Goal: Task Accomplishment & Management: Complete application form

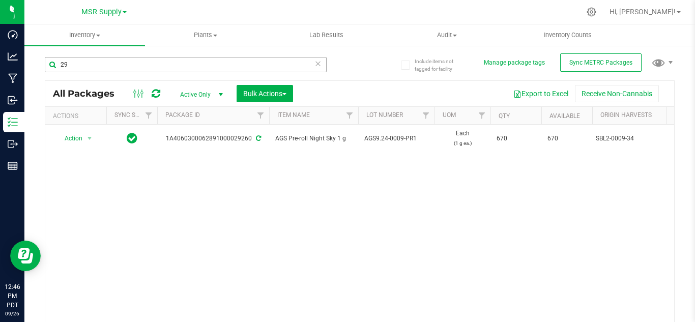
type input "2"
click at [95, 38] on span "Inventory" at bounding box center [84, 35] width 121 height 9
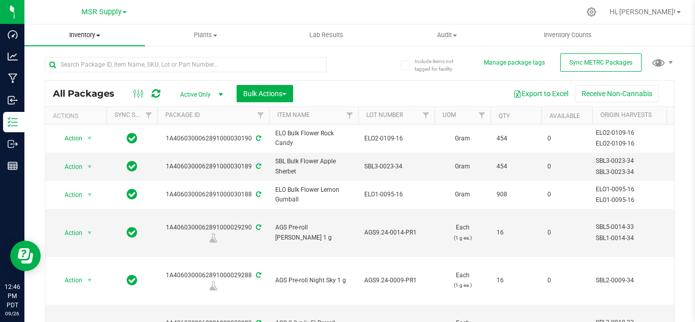
click at [77, 34] on span "Inventory" at bounding box center [84, 35] width 121 height 9
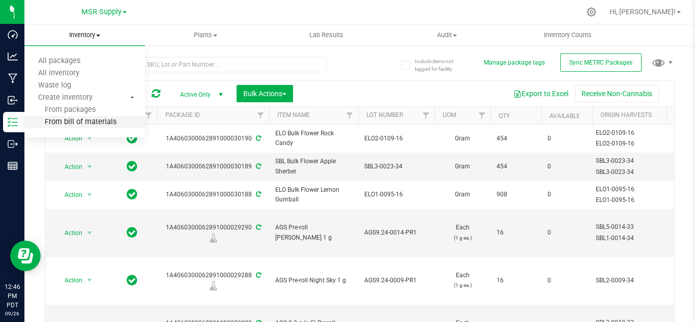
click at [93, 121] on span "From bill of materials" at bounding box center [70, 122] width 92 height 9
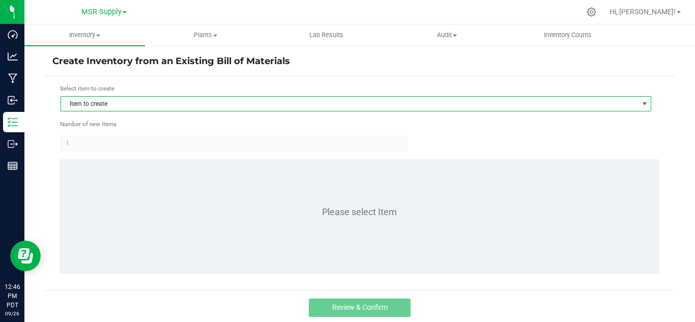
click at [173, 101] on span "Item to create" at bounding box center [349, 104] width 577 height 14
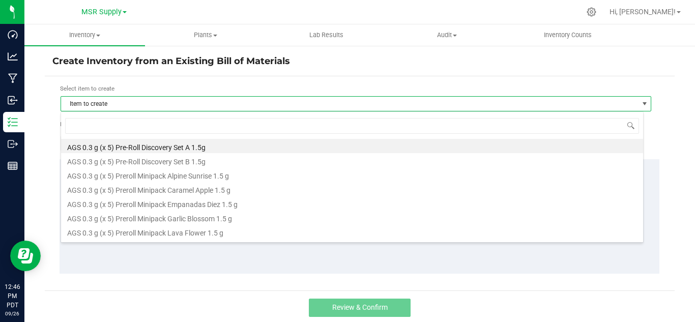
scroll to position [15, 583]
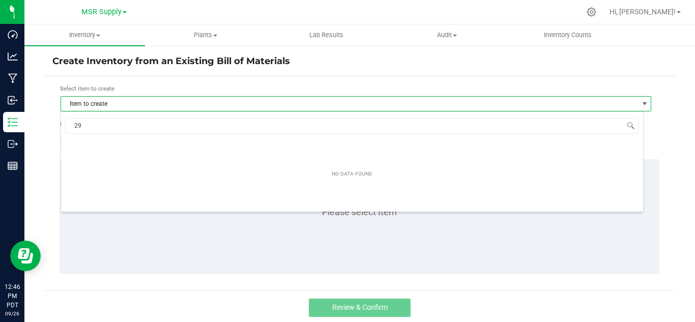
type input "2"
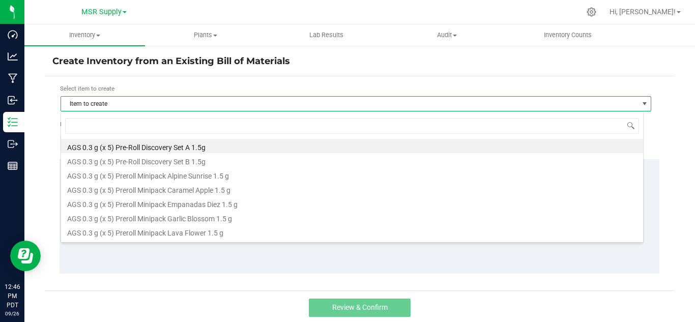
type input "n"
type input "snoo"
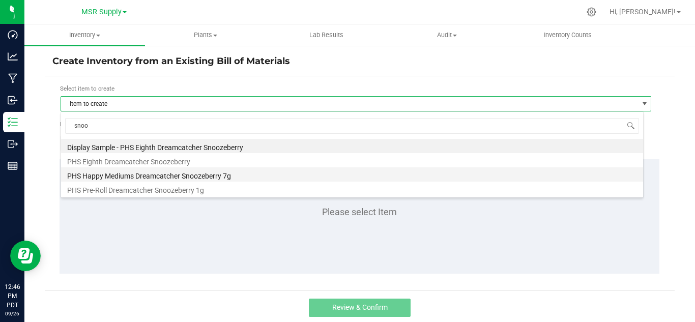
click at [214, 174] on li "PHS Happy Mediums Dreamcatcher Snoozeberry 7g" at bounding box center [352, 174] width 582 height 14
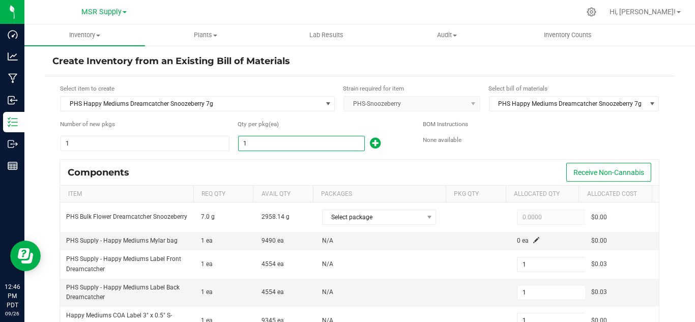
click at [296, 147] on input "1" at bounding box center [302, 143] width 126 height 14
type input "2"
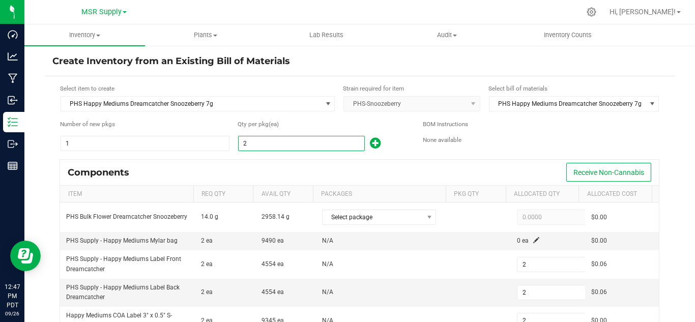
type input "29"
type input "294"
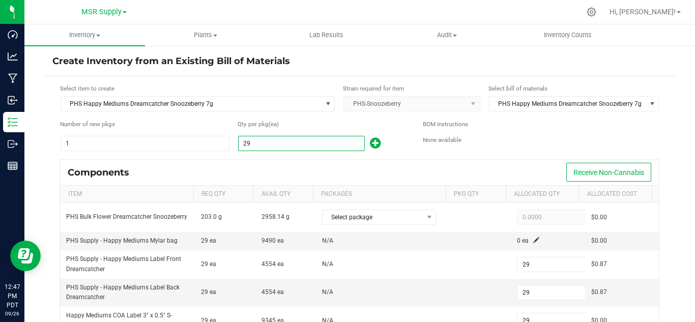
type input "294"
type input "2940"
type input "2,940"
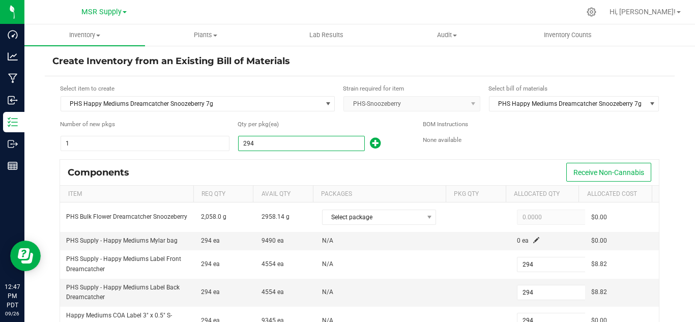
type input "2,940"
type input "29400"
type input "29,400"
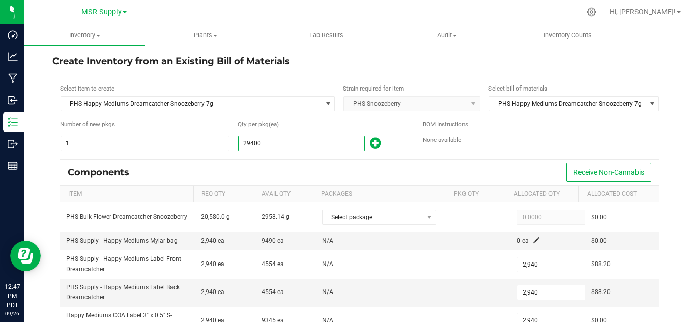
type input "29,400"
type input "2940"
type input "2,940"
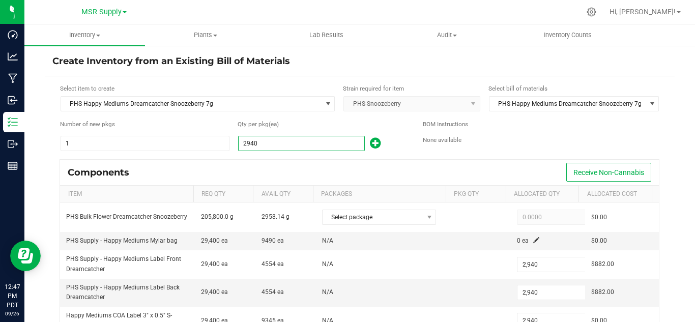
type input "294"
type input "29"
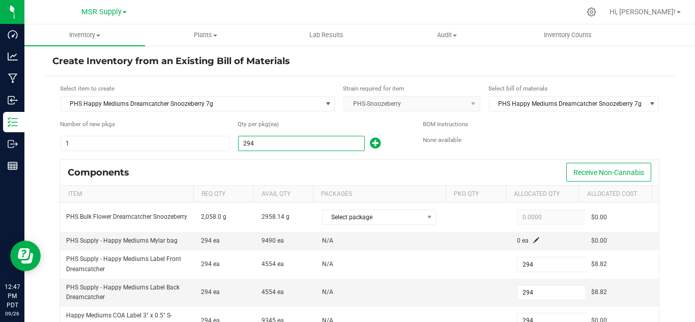
type input "29"
type input "2"
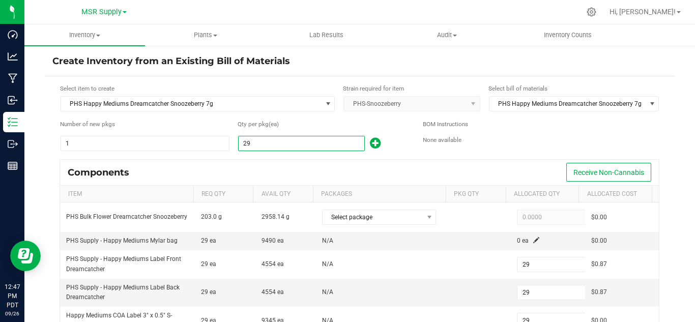
type input "2"
type input "1"
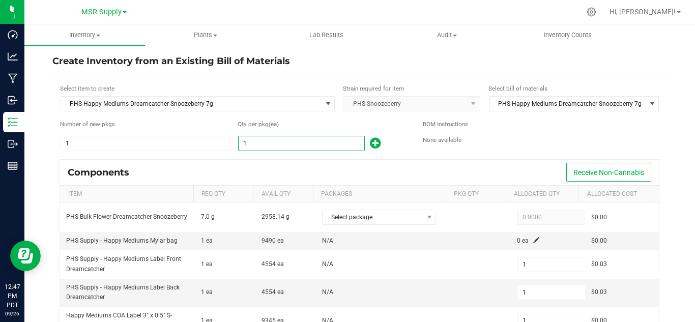
type input "16"
type input "160"
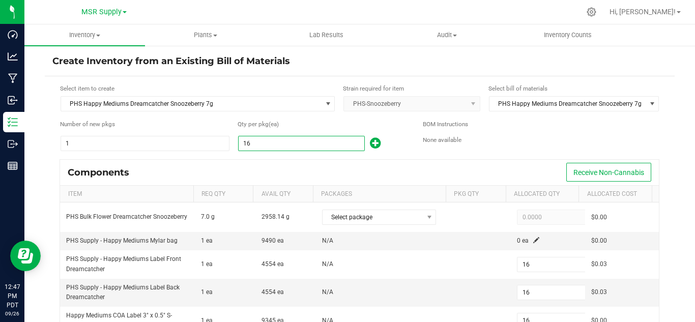
type input "160"
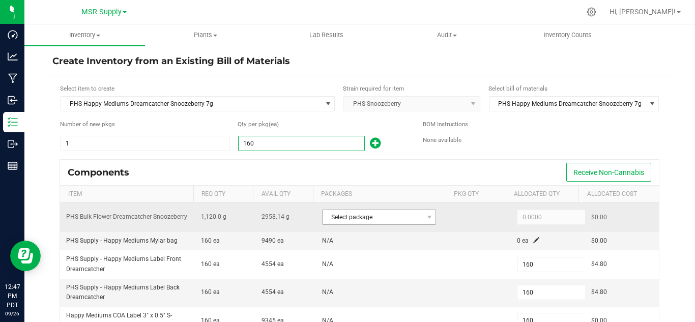
type input "160"
click at [377, 219] on span "Select package" at bounding box center [372, 217] width 100 height 14
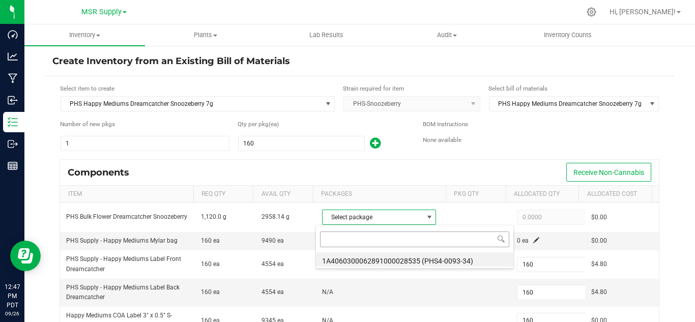
scroll to position [15, 110]
click at [411, 257] on li "1A4060300062891000028535 (PHS4-0093-34)" at bounding box center [414, 259] width 197 height 14
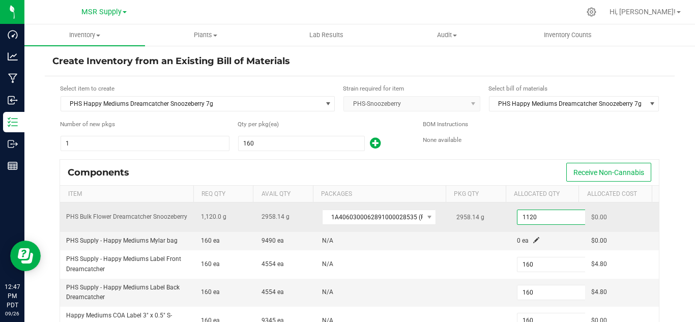
click at [530, 220] on input "1120" at bounding box center [554, 217] width 75 height 14
paste input "36"
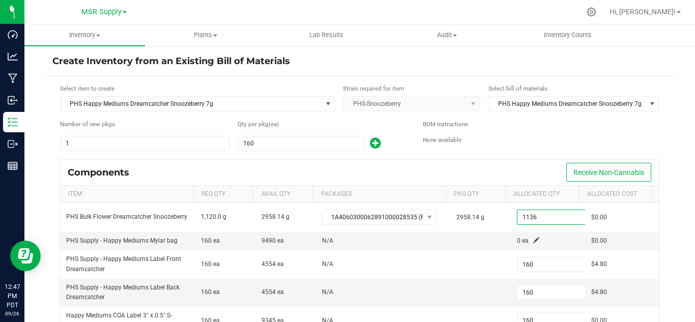
type input "1,136.0000"
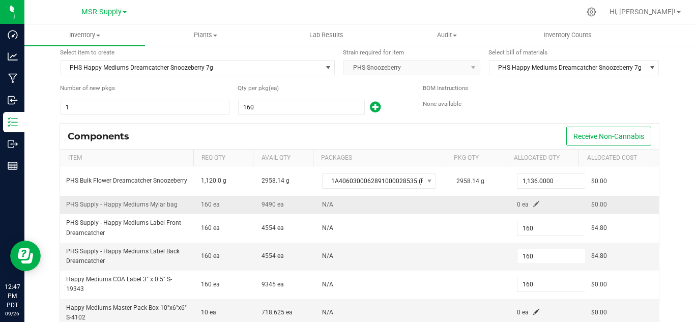
scroll to position [51, 0]
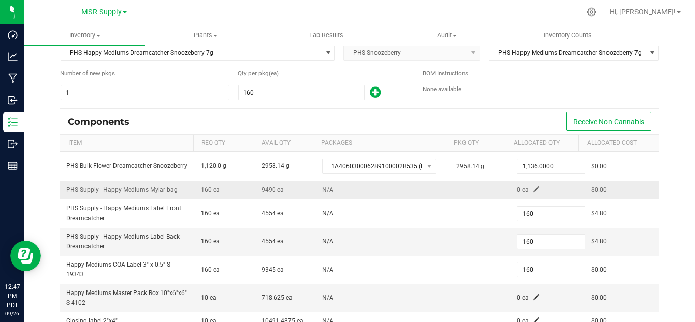
click at [533, 187] on span at bounding box center [536, 189] width 6 height 6
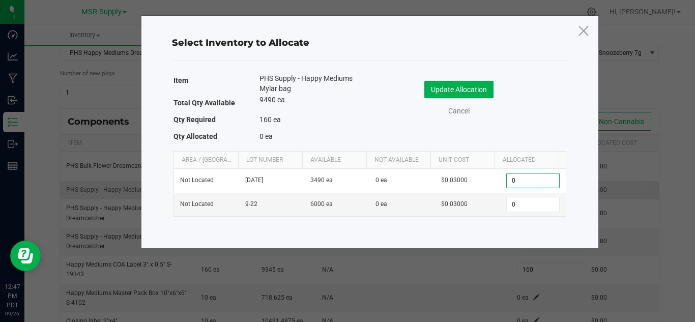
click at [527, 187] on input "0" at bounding box center [533, 180] width 52 height 14
type input "160"
click at [461, 87] on button "Update Allocation" at bounding box center [458, 89] width 69 height 17
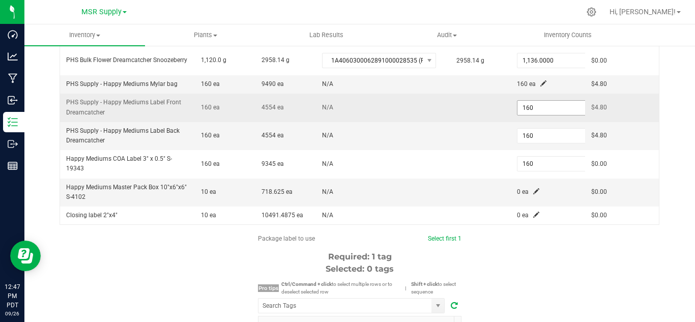
scroll to position [161, 0]
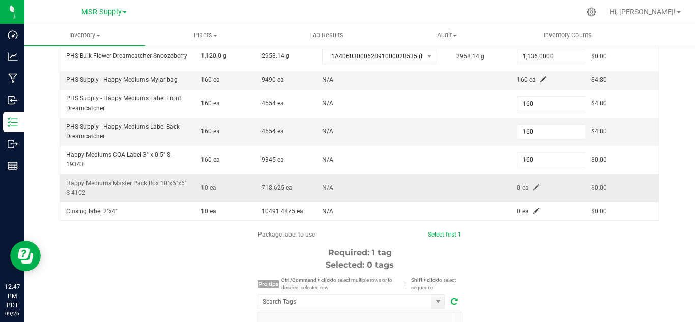
click at [533, 189] on span at bounding box center [536, 187] width 6 height 6
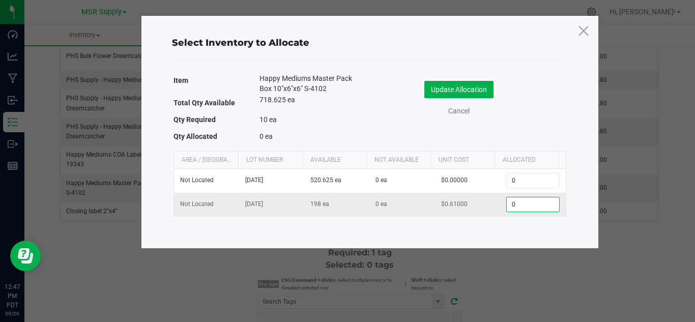
click at [522, 203] on input "0" at bounding box center [533, 204] width 52 height 14
type input "10"
click at [455, 84] on button "Update Allocation" at bounding box center [458, 89] width 69 height 17
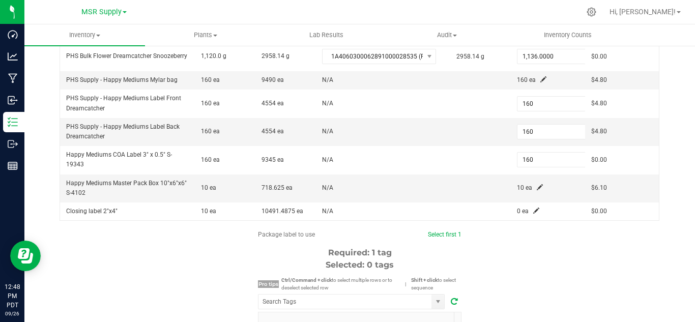
scroll to position [212, 0]
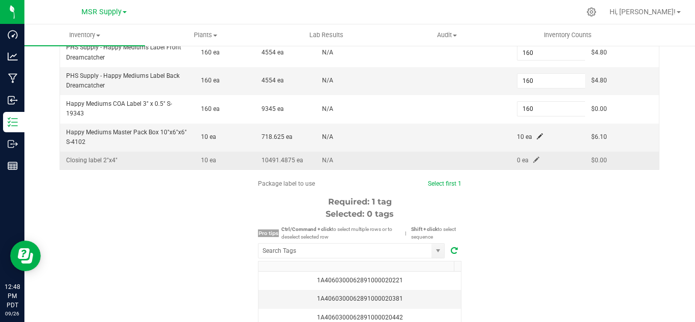
click at [533, 159] on span at bounding box center [536, 160] width 6 height 6
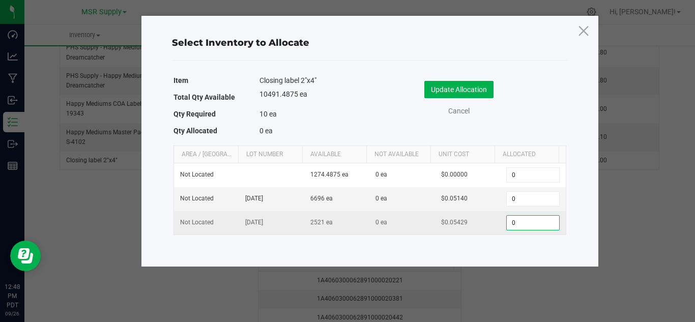
click at [521, 221] on input "0" at bounding box center [533, 223] width 52 height 14
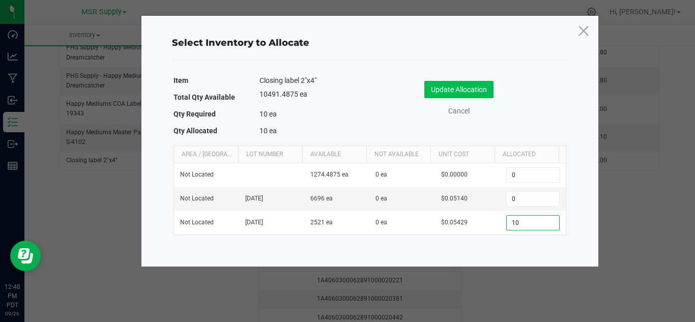
type input "10"
click at [468, 89] on button "Update Allocation" at bounding box center [458, 89] width 69 height 17
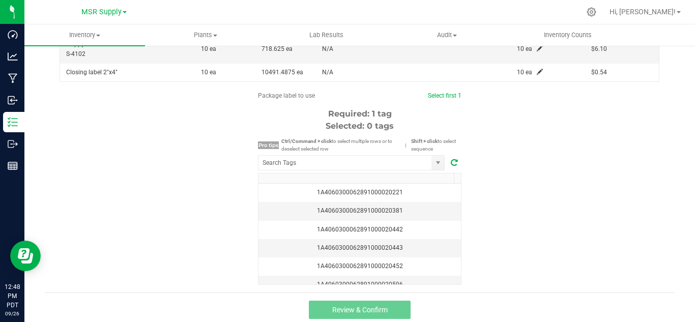
scroll to position [304, 0]
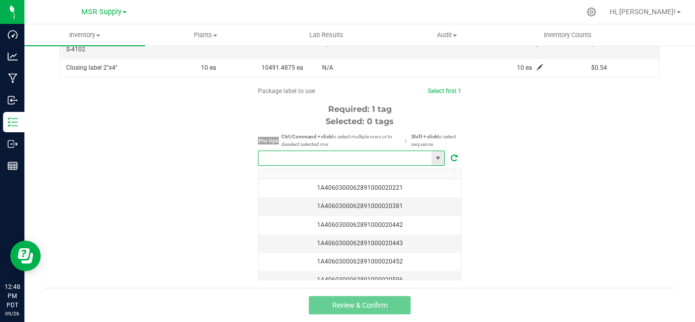
click at [372, 158] on input "NO DATA FOUND" at bounding box center [344, 158] width 173 height 14
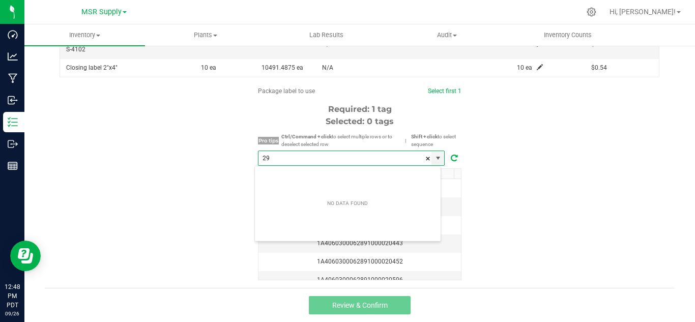
scroll to position [15, 187]
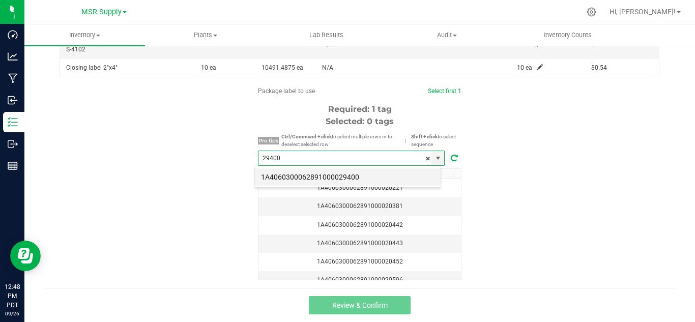
click at [363, 178] on li "1A4060300062891000029400" at bounding box center [348, 176] width 186 height 17
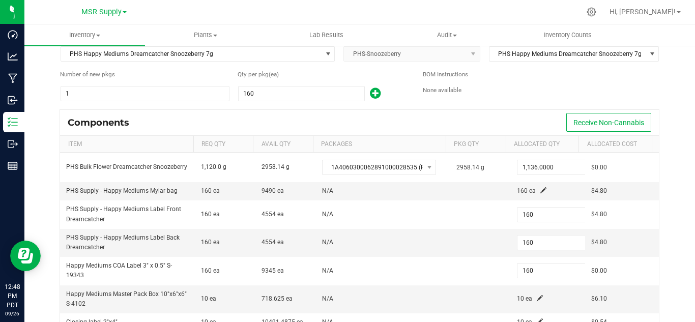
scroll to position [0, 0]
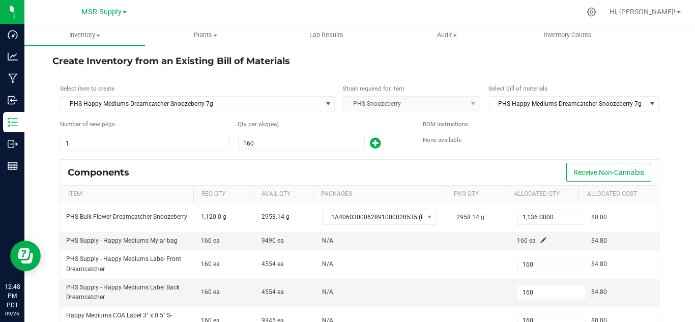
type input "1A4060300062891000029400"
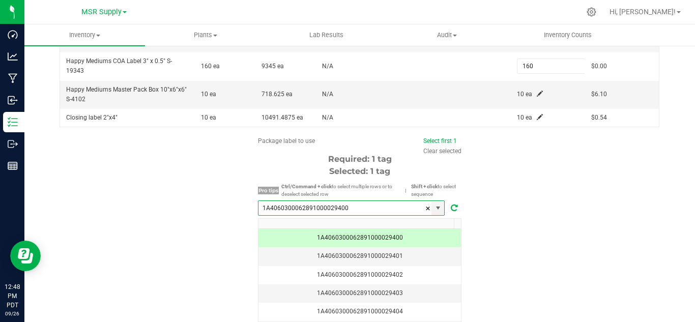
scroll to position [304, 0]
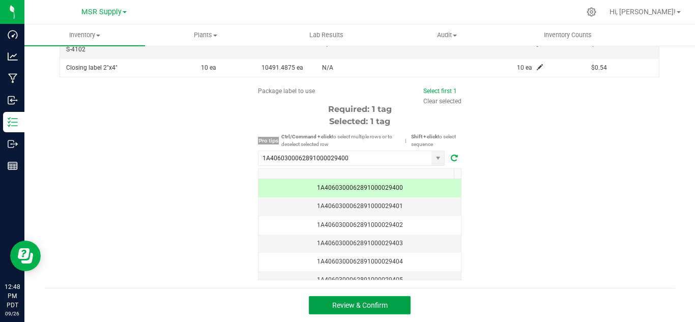
click at [376, 303] on span "Review & Confirm" at bounding box center [359, 305] width 55 height 8
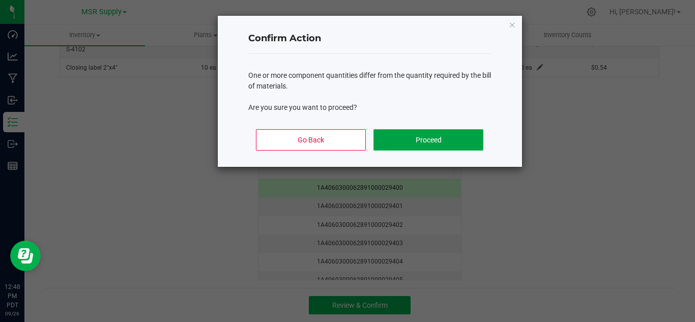
click at [444, 146] on button "Proceed" at bounding box center [427, 139] width 109 height 21
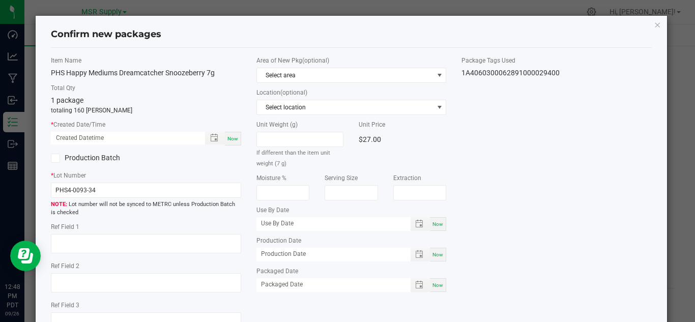
click at [227, 136] on span "Now" at bounding box center [232, 139] width 11 height 6
type input "[DATE] 12:48 PM"
click at [433, 281] on div "Now" at bounding box center [438, 285] width 16 height 14
type input "[DATE]"
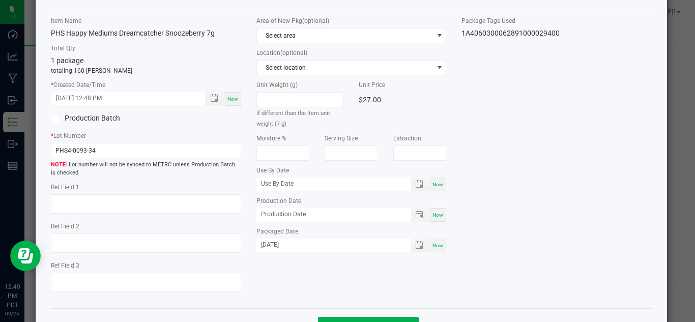
scroll to position [77, 0]
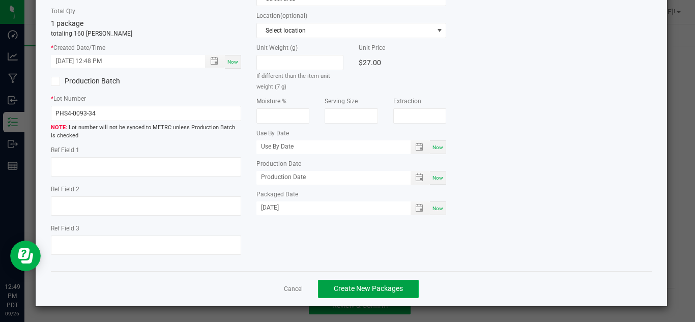
click at [347, 288] on span "Create New Packages" at bounding box center [368, 288] width 69 height 8
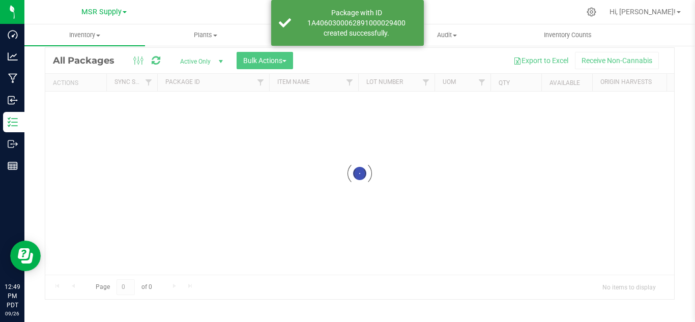
scroll to position [33, 0]
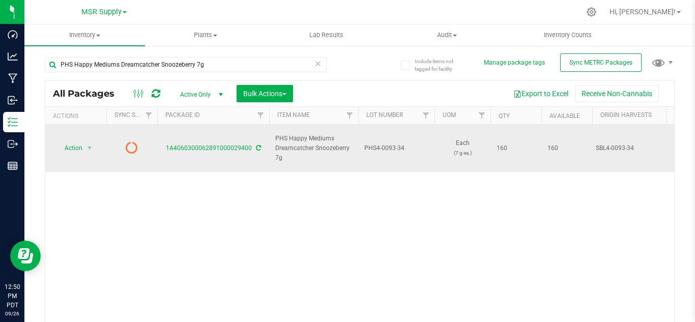
click at [258, 145] on icon at bounding box center [258, 148] width 5 height 6
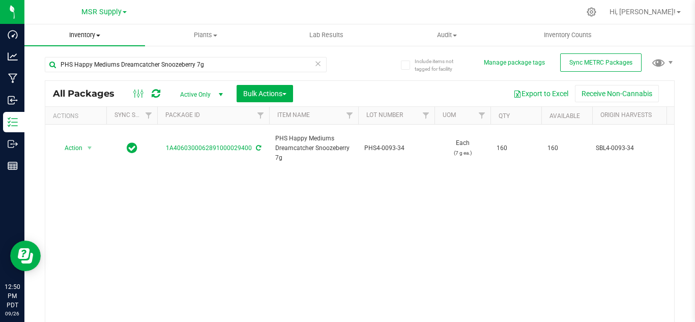
click at [97, 36] on span at bounding box center [98, 36] width 4 height 2
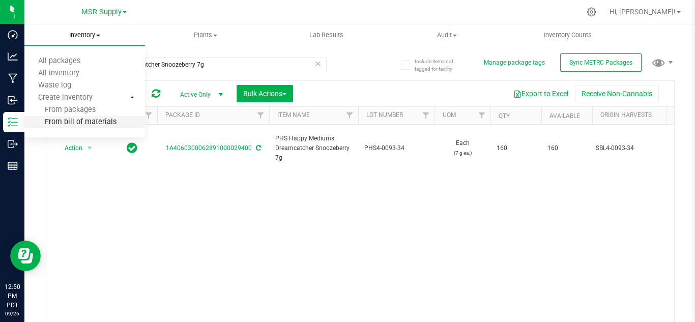
click at [103, 118] on span "From bill of materials" at bounding box center [70, 122] width 92 height 9
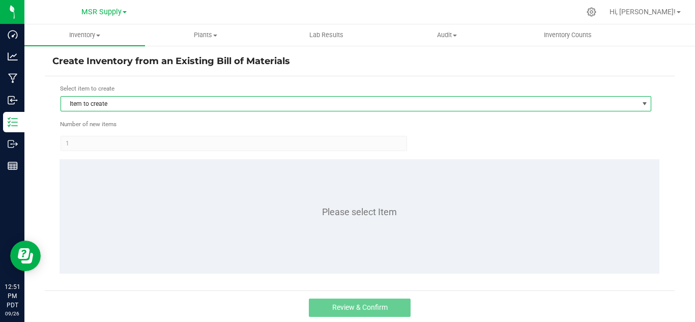
click at [104, 109] on span "Item to create" at bounding box center [349, 104] width 577 height 14
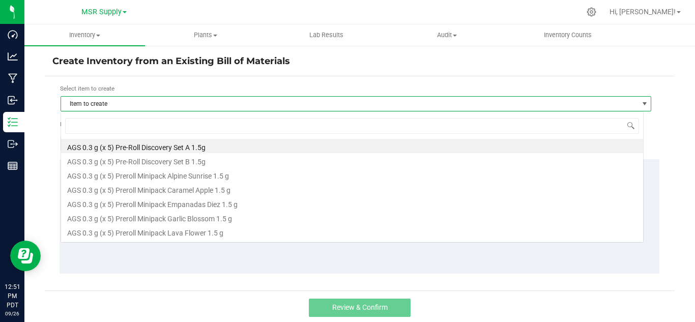
scroll to position [15, 583]
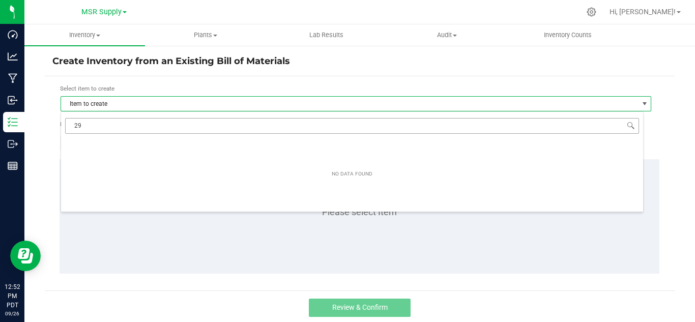
type input "2"
type input "1"
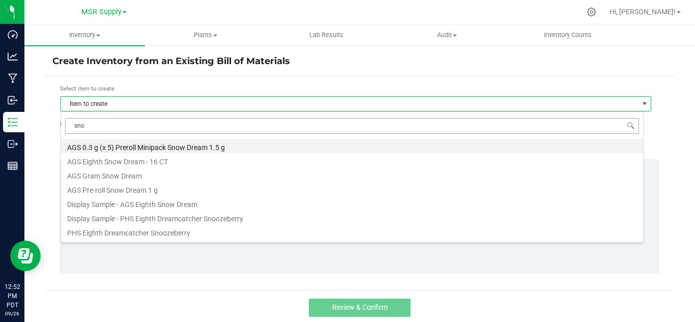
type input "snoo"
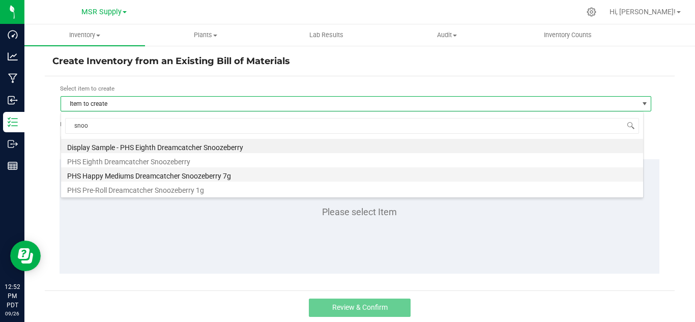
click at [131, 176] on li "PHS Happy Mediums Dreamcatcher Snoozeberry 7g" at bounding box center [352, 174] width 582 height 14
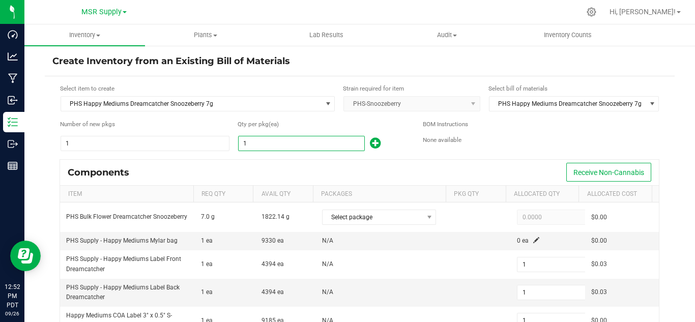
click at [254, 141] on input "1" at bounding box center [302, 143] width 126 height 14
type input "13"
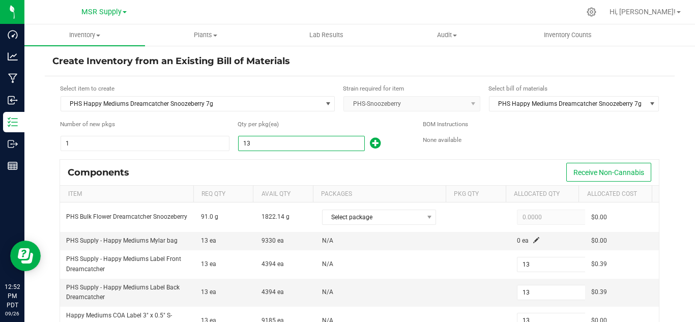
type input "13"
click at [320, 172] on div "Components Receive Non-Cannabis" at bounding box center [359, 172] width 599 height 25
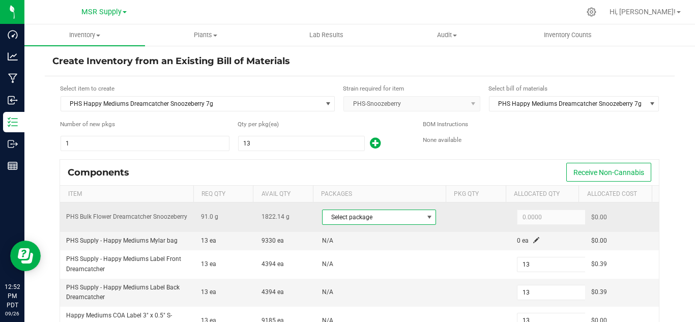
click at [375, 215] on span "Select package" at bounding box center [372, 217] width 100 height 14
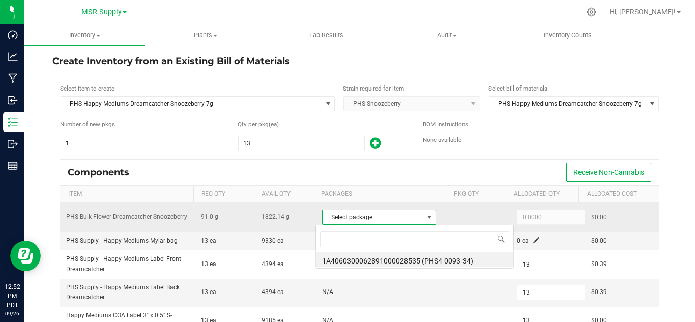
scroll to position [15, 110]
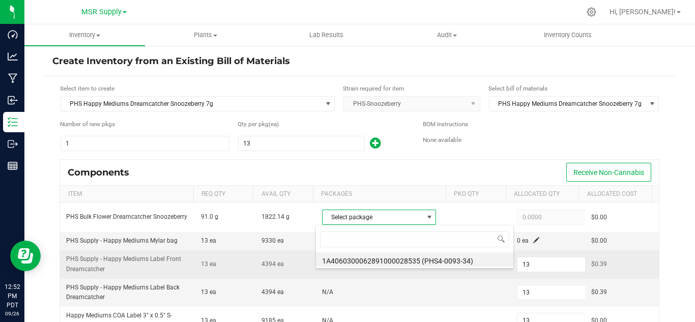
click at [449, 258] on li "1A4060300062891000028535 (PHS4-0093-34)" at bounding box center [414, 259] width 197 height 14
type input "91.0000"
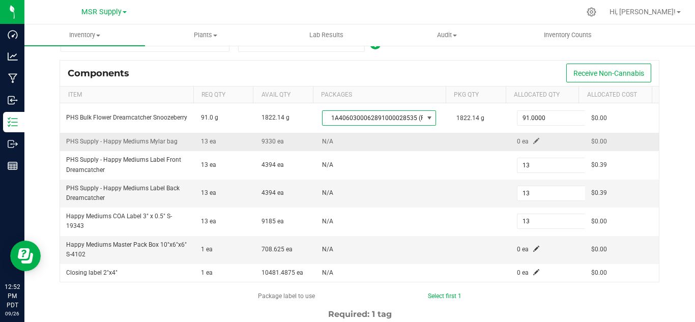
scroll to position [102, 0]
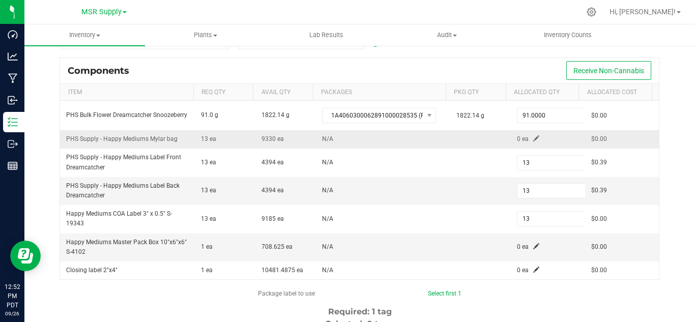
click at [533, 140] on span at bounding box center [536, 138] width 6 height 6
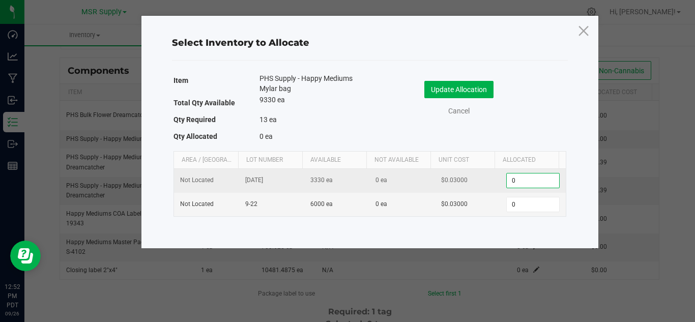
click at [534, 175] on input "0" at bounding box center [533, 180] width 52 height 14
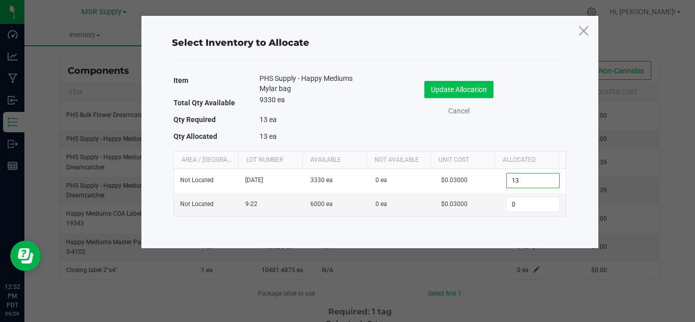
type input "13"
click at [474, 86] on button "Update Allocation" at bounding box center [458, 89] width 69 height 17
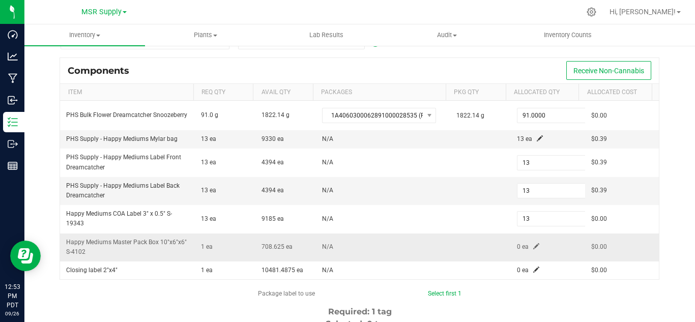
click at [533, 244] on span at bounding box center [536, 246] width 6 height 6
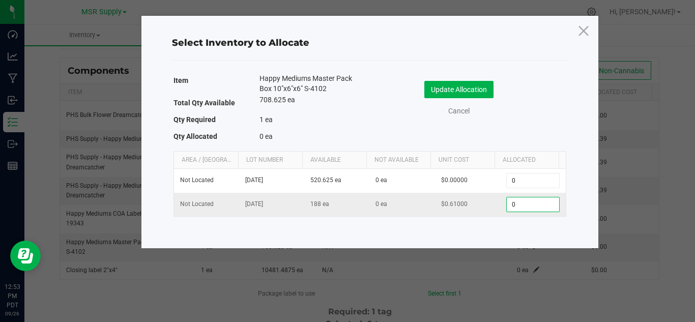
click at [522, 202] on input "0" at bounding box center [533, 204] width 52 height 14
type input "1"
click at [471, 88] on button "Update Allocation" at bounding box center [458, 89] width 69 height 17
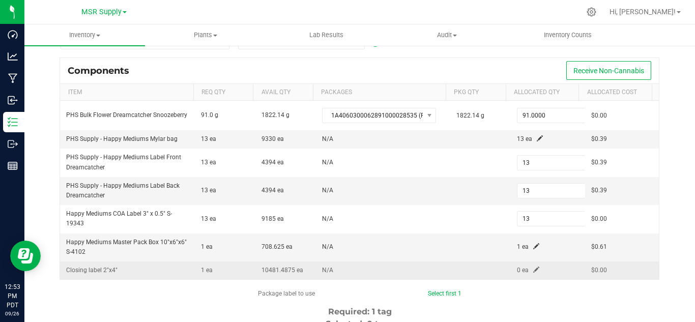
click at [533, 270] on span at bounding box center [536, 270] width 6 height 6
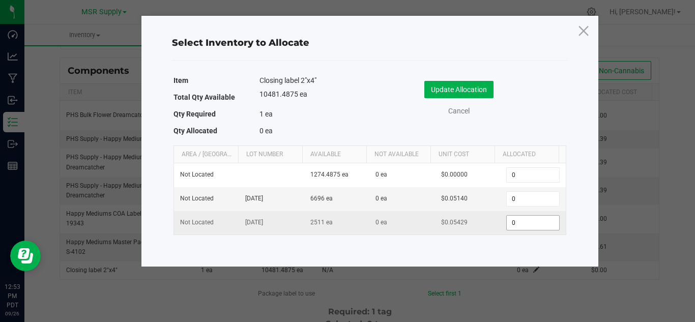
click at [514, 229] on input "0" at bounding box center [533, 223] width 52 height 14
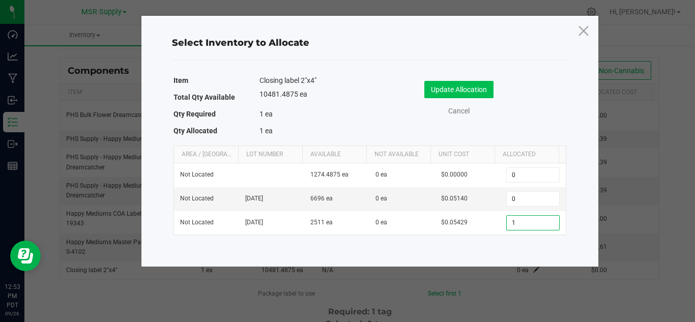
type input "1"
click at [474, 85] on button "Update Allocation" at bounding box center [458, 89] width 69 height 17
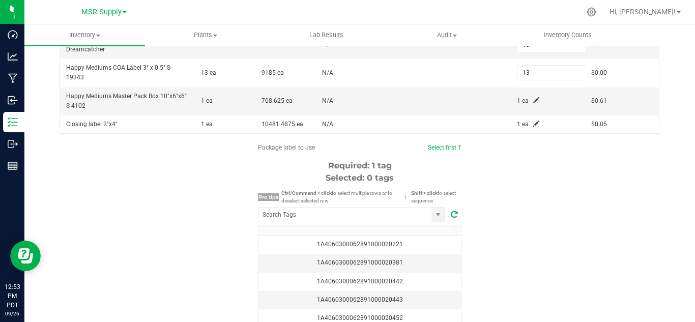
scroll to position [254, 0]
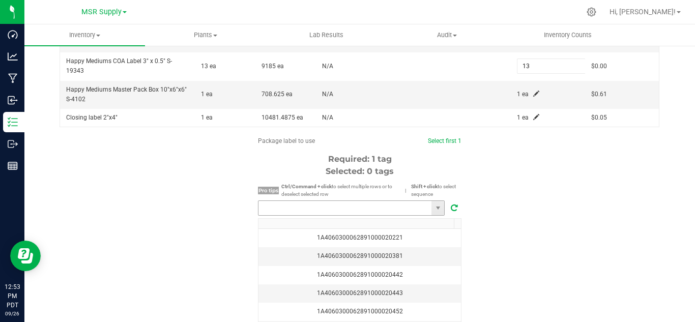
click at [396, 207] on input "NO DATA FOUND" at bounding box center [344, 208] width 173 height 14
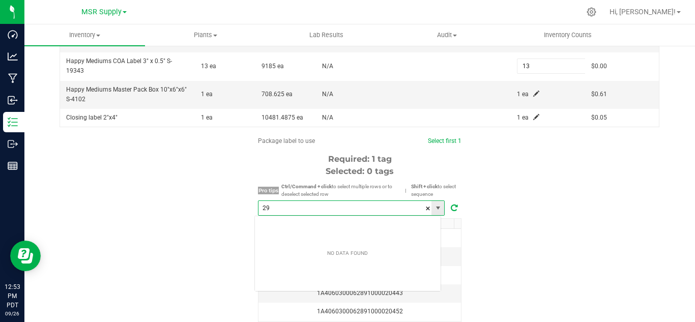
scroll to position [15, 187]
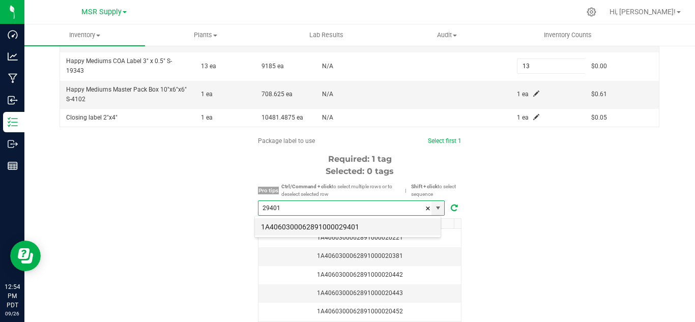
click at [367, 225] on li "1A4060300062891000029401" at bounding box center [348, 226] width 186 height 17
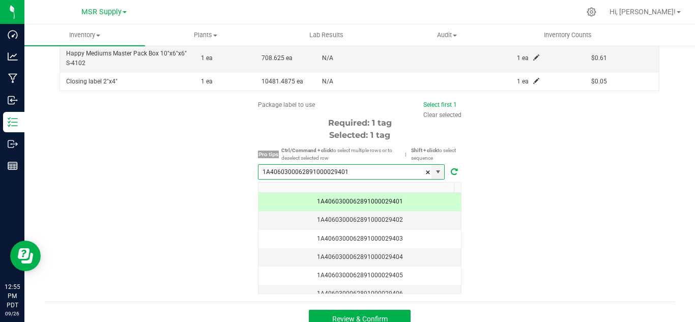
scroll to position [304, 0]
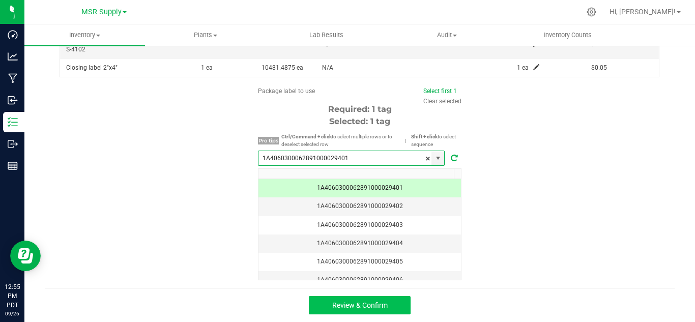
type input "1A4060300062891000029401"
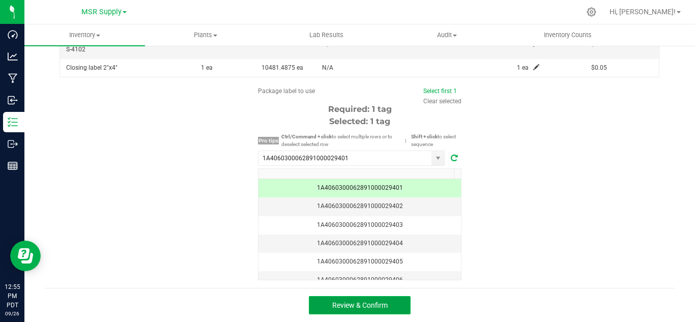
click at [371, 306] on span "Review & Confirm" at bounding box center [359, 305] width 55 height 8
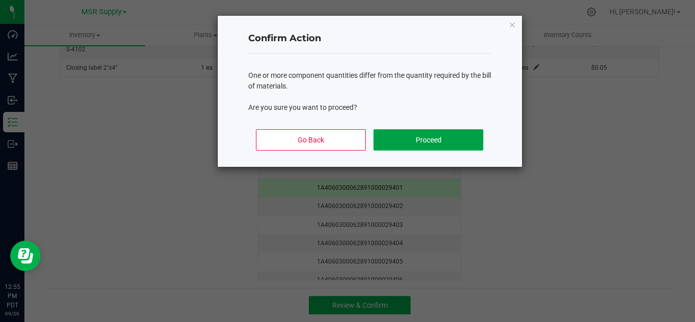
click at [445, 141] on button "Proceed" at bounding box center [427, 139] width 109 height 21
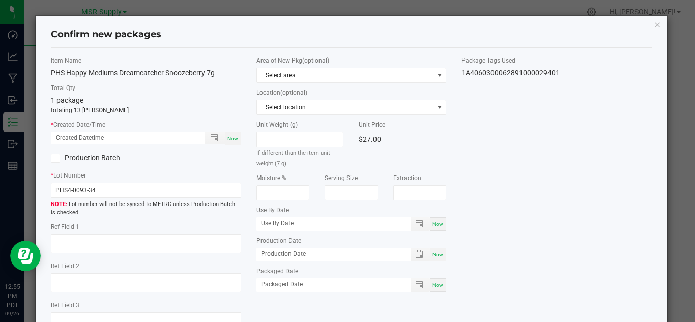
click at [228, 138] on span "Now" at bounding box center [232, 139] width 11 height 6
type input "[DATE] 12:55 PM"
click at [440, 283] on div "Now" at bounding box center [438, 285] width 16 height 14
type input "[DATE]"
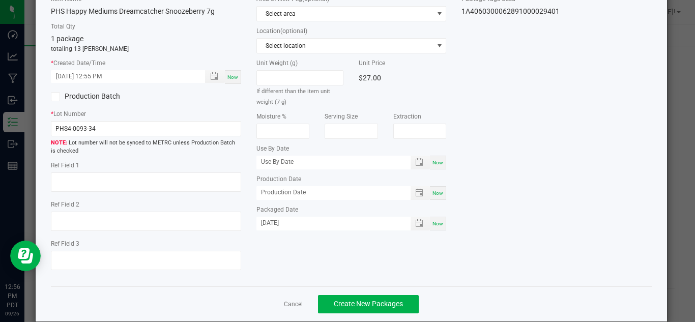
scroll to position [77, 0]
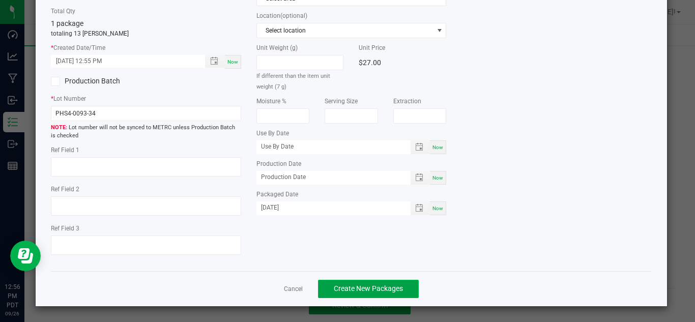
click at [393, 288] on span "Create New Packages" at bounding box center [368, 288] width 69 height 8
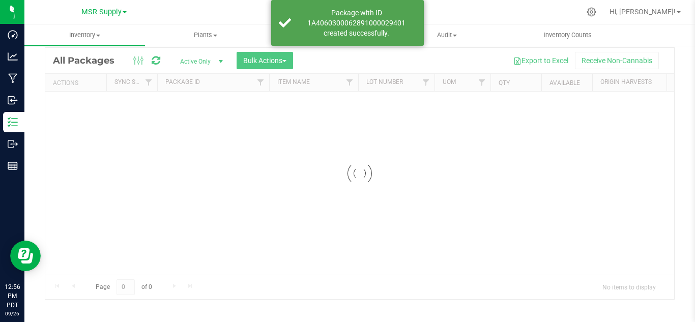
scroll to position [33, 0]
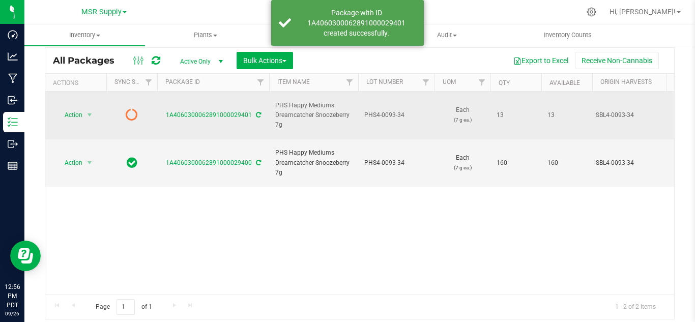
click at [256, 112] on icon at bounding box center [258, 115] width 5 height 6
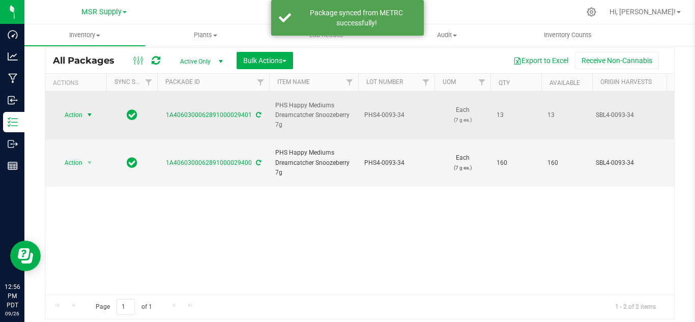
click at [85, 111] on span "select" at bounding box center [89, 115] width 8 height 8
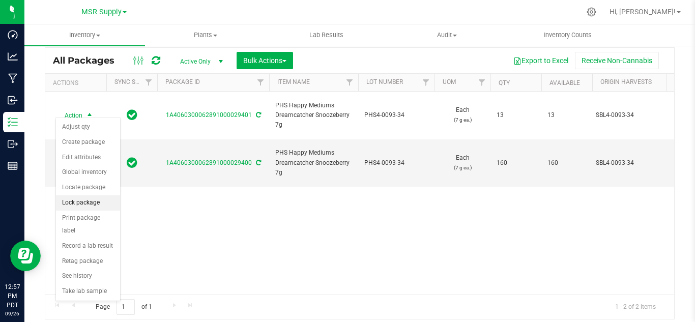
click at [91, 204] on li "Lock package" at bounding box center [88, 202] width 64 height 15
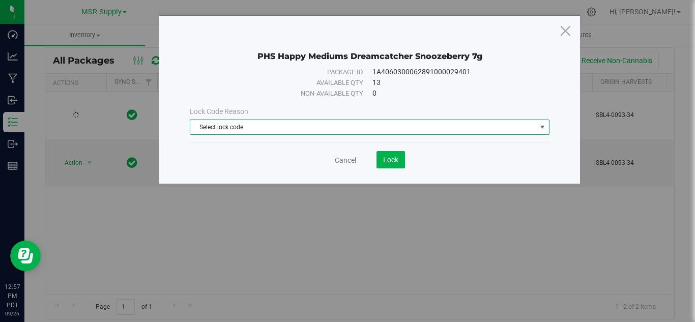
click at [328, 126] on span "Select lock code" at bounding box center [363, 127] width 346 height 14
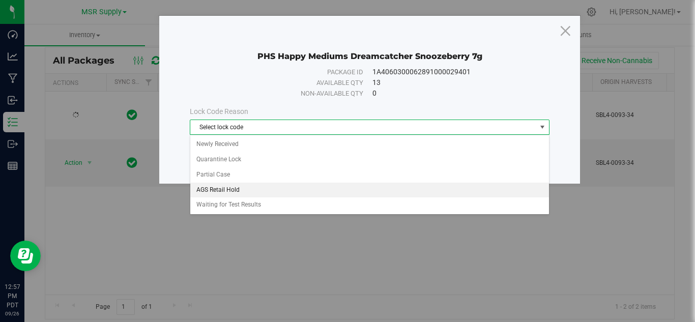
click at [235, 192] on li "AGS Retail Hold" at bounding box center [369, 190] width 359 height 15
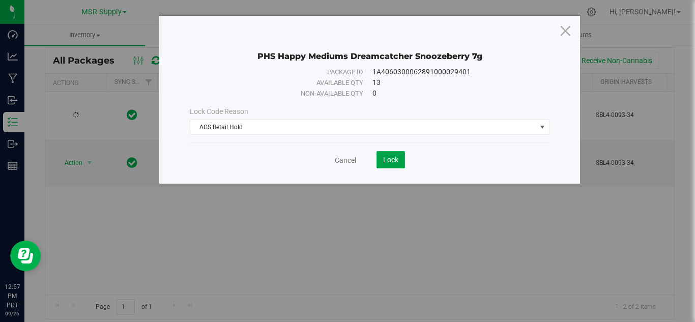
click at [388, 160] on span "Lock" at bounding box center [390, 160] width 15 height 8
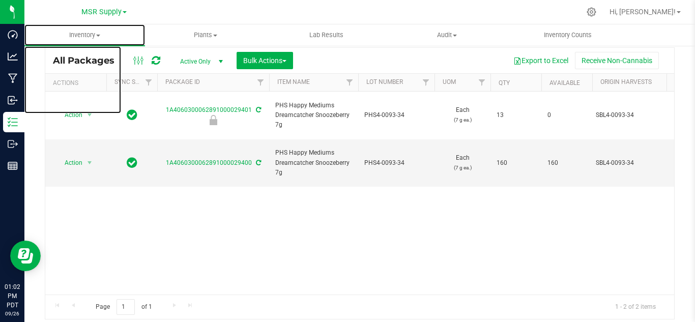
drag, startPoint x: 91, startPoint y: 38, endPoint x: 97, endPoint y: 63, distance: 25.3
click at [91, 38] on span "Inventory" at bounding box center [84, 35] width 121 height 9
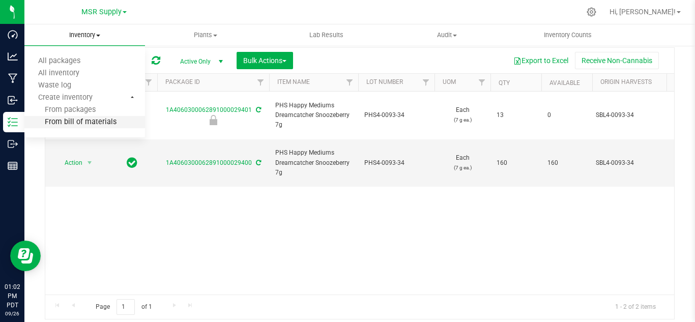
click at [105, 125] on span "From bill of materials" at bounding box center [70, 122] width 92 height 9
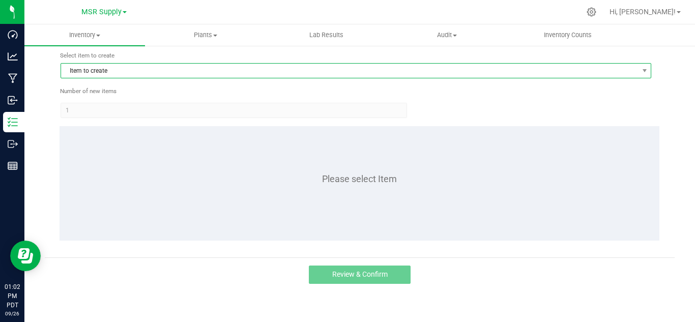
click at [119, 72] on span "Item to create" at bounding box center [349, 71] width 577 height 14
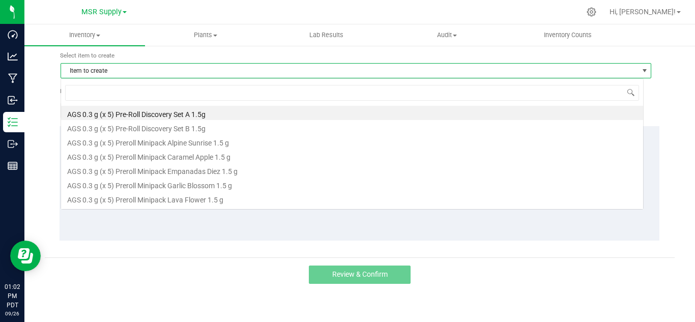
scroll to position [15, 583]
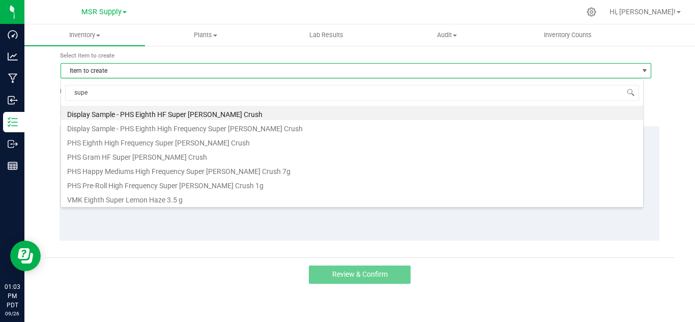
type input "super"
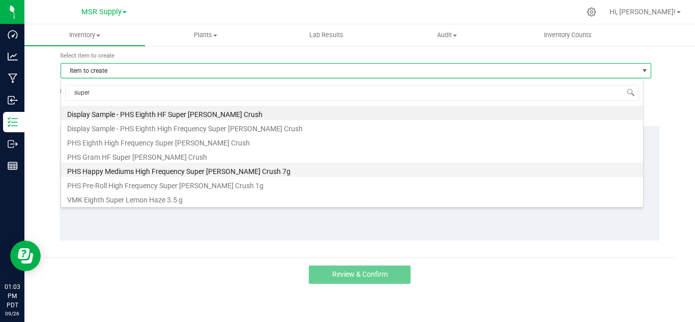
click at [184, 168] on li "PHS Happy Mediums High Frequency Super [PERSON_NAME] Crush 7g" at bounding box center [352, 170] width 582 height 14
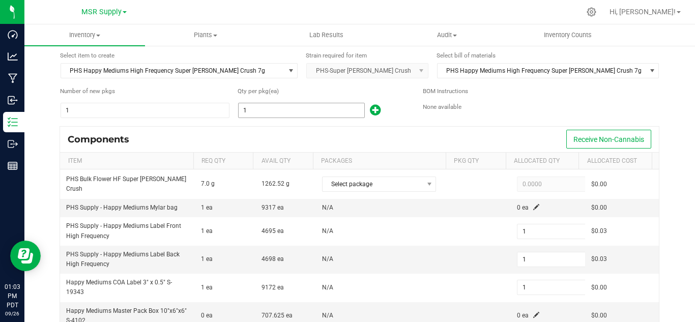
click at [292, 103] on span "1" at bounding box center [301, 110] width 127 height 15
click at [288, 106] on input "1" at bounding box center [302, 110] width 126 height 14
type input "12"
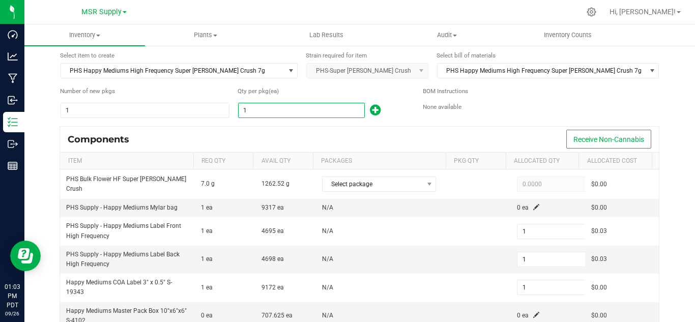
type input "12"
type input "121"
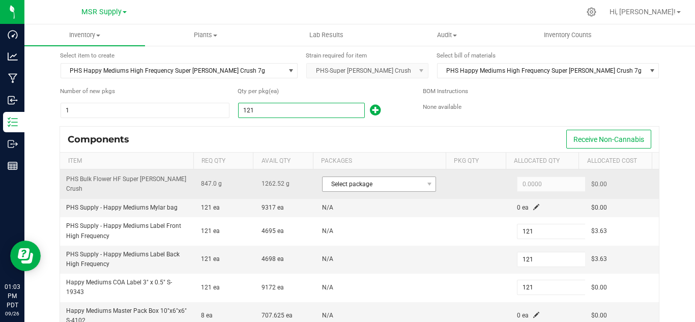
type input "121"
click at [378, 185] on span "Select package" at bounding box center [372, 184] width 100 height 14
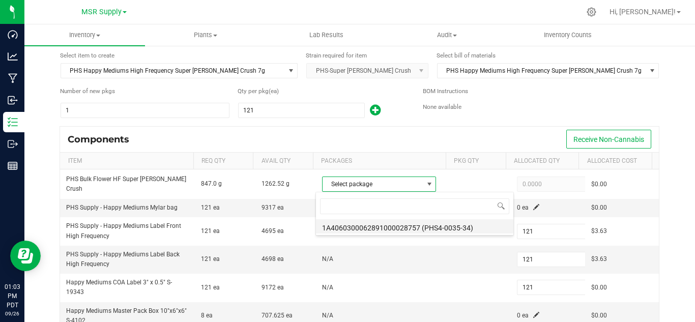
scroll to position [15, 110]
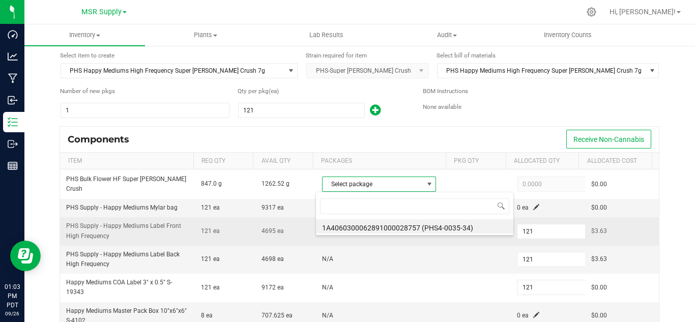
click at [451, 229] on li "1A4060300062891000028757 (PHS4-0035-34)" at bounding box center [414, 226] width 197 height 14
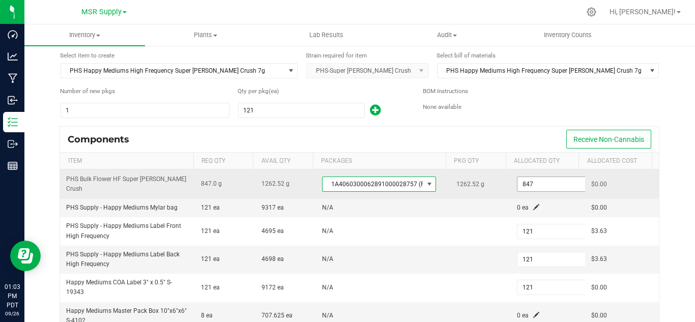
click at [530, 185] on input "847" at bounding box center [554, 184] width 75 height 14
paste input "59.1"
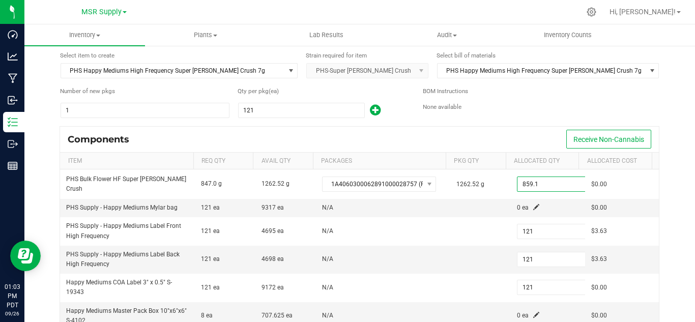
type input "859.1000"
click at [513, 113] on div "BOM Instructions None available" at bounding box center [541, 102] width 237 height 32
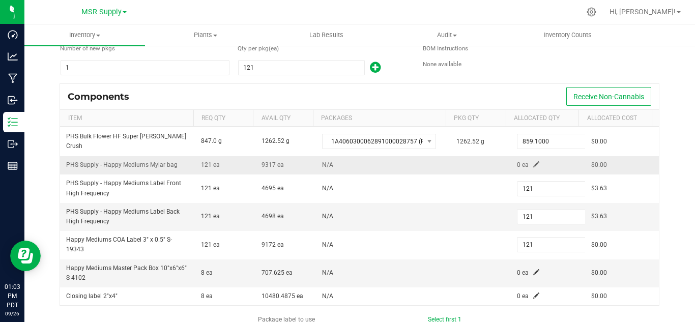
scroll to position [84, 0]
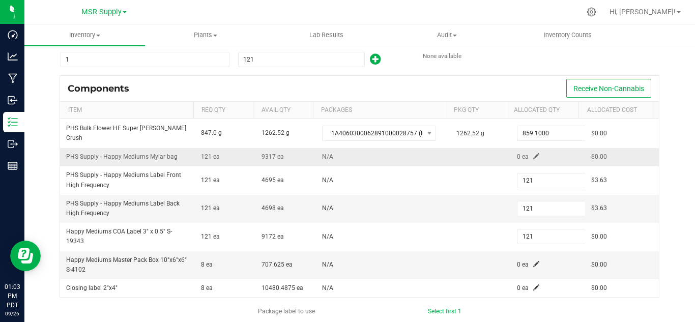
click at [533, 158] on span at bounding box center [536, 156] width 6 height 6
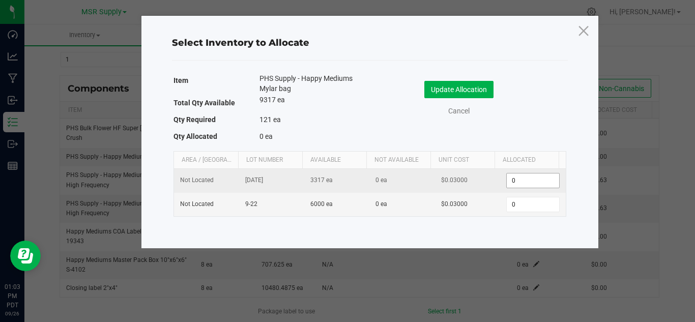
click at [517, 182] on input "0" at bounding box center [533, 180] width 52 height 14
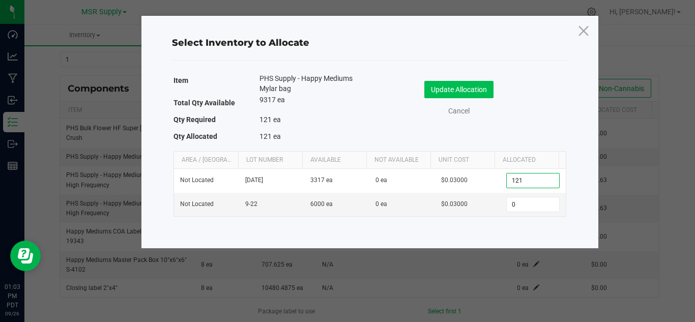
type input "121"
click at [471, 88] on button "Update Allocation" at bounding box center [458, 89] width 69 height 17
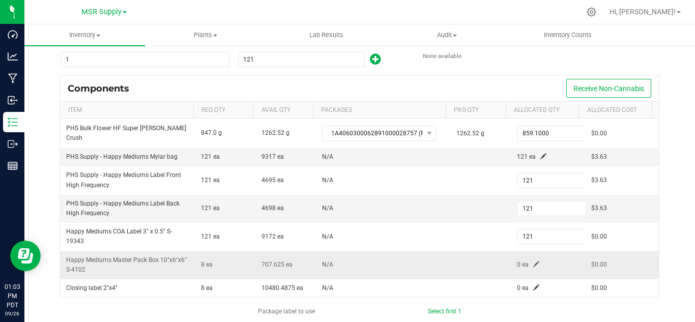
click at [533, 265] on span at bounding box center [536, 264] width 6 height 6
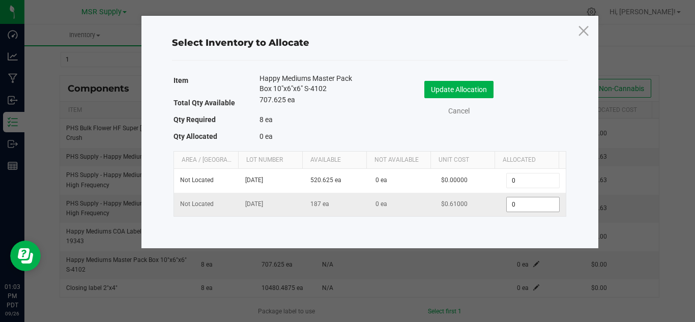
click at [516, 202] on input "0" at bounding box center [533, 204] width 52 height 14
type input "8"
click at [454, 88] on button "Update Allocation" at bounding box center [458, 89] width 69 height 17
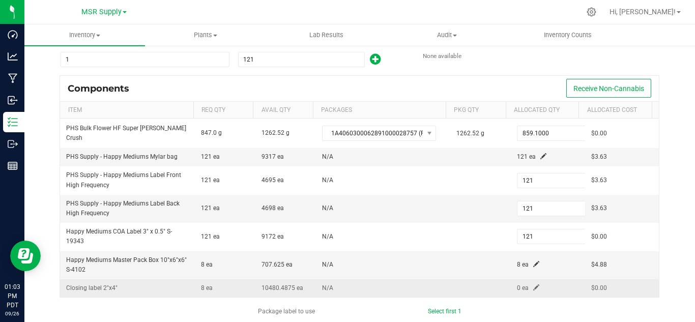
click at [533, 288] on span at bounding box center [536, 287] width 6 height 6
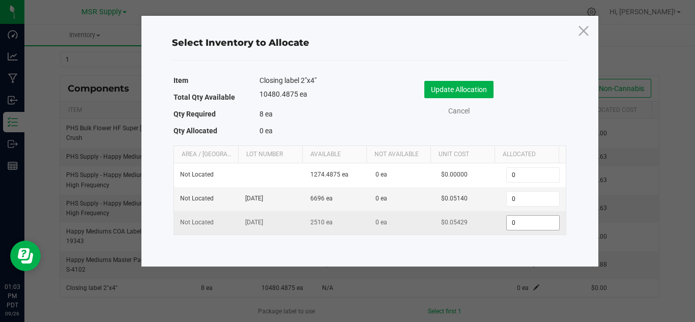
click at [523, 218] on input "0" at bounding box center [533, 223] width 52 height 14
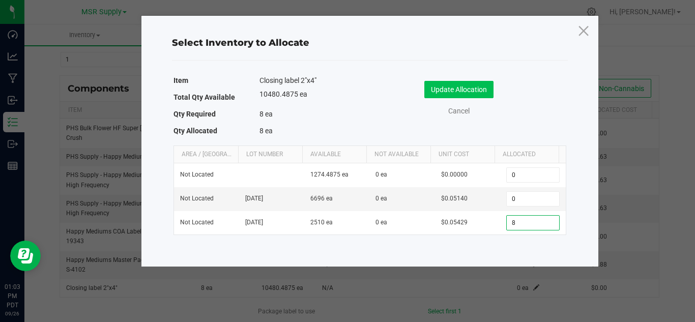
type input "8"
click at [476, 91] on button "Update Allocation" at bounding box center [458, 89] width 69 height 17
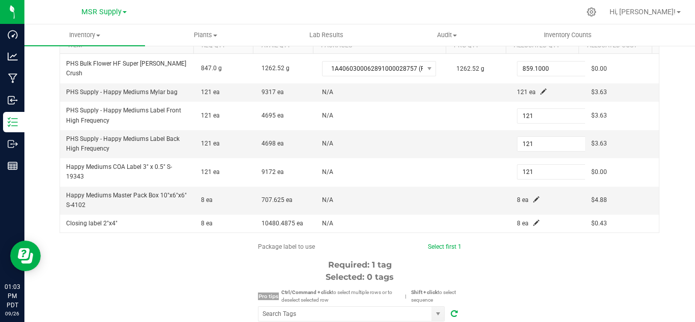
scroll to position [237, 0]
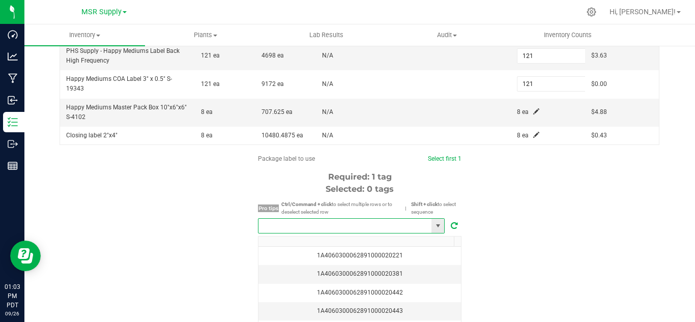
click at [353, 223] on input "NO DATA FOUND" at bounding box center [344, 226] width 173 height 14
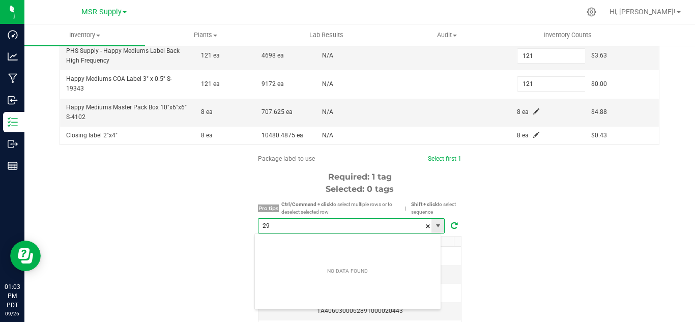
scroll to position [15, 187]
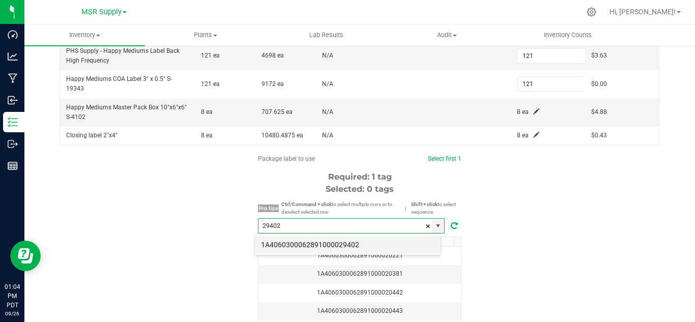
click at [363, 240] on li "1A4060300062891000029402" at bounding box center [348, 244] width 186 height 17
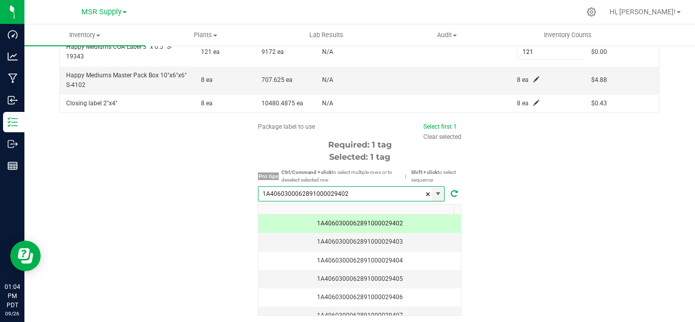
scroll to position [304, 0]
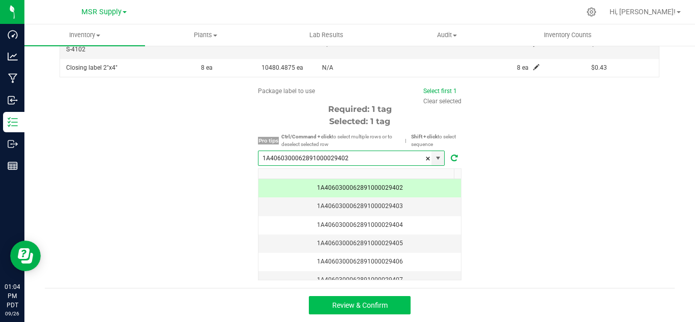
type input "1A4060300062891000029402"
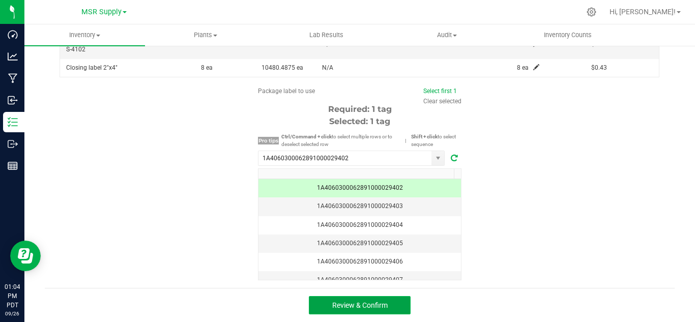
click at [390, 298] on button "Review & Confirm" at bounding box center [360, 305] width 102 height 18
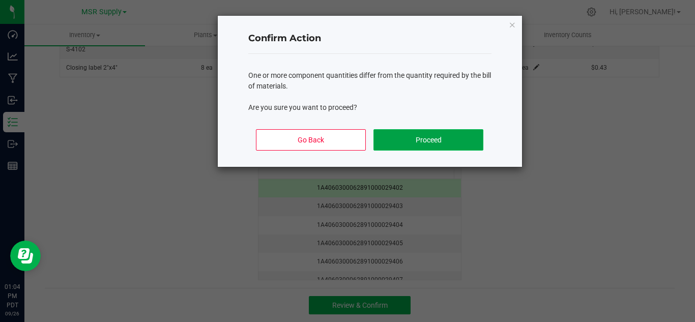
click at [398, 144] on button "Proceed" at bounding box center [427, 139] width 109 height 21
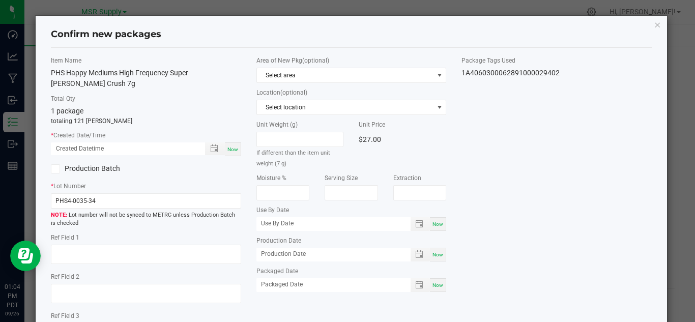
click at [232, 146] on span "Now" at bounding box center [232, 149] width 11 height 6
type input "[DATE] 01:04 PM"
drag, startPoint x: 432, startPoint y: 286, endPoint x: 503, endPoint y: 261, distance: 74.8
click at [433, 285] on span "Now" at bounding box center [437, 285] width 11 height 6
type input "[DATE]"
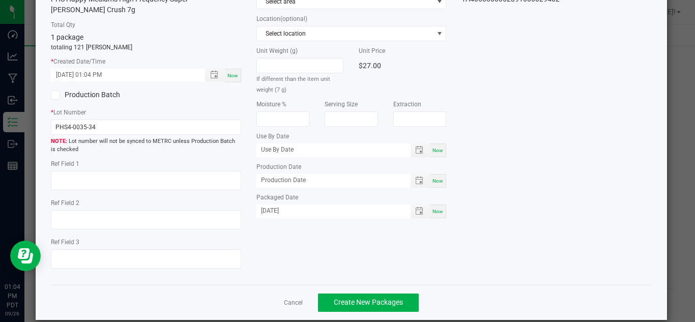
scroll to position [77, 0]
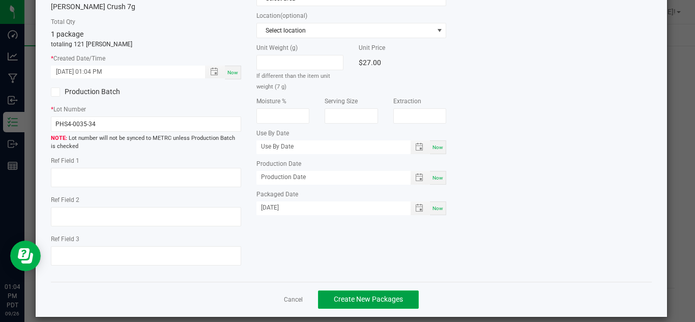
click at [391, 295] on span "Create New Packages" at bounding box center [368, 299] width 69 height 8
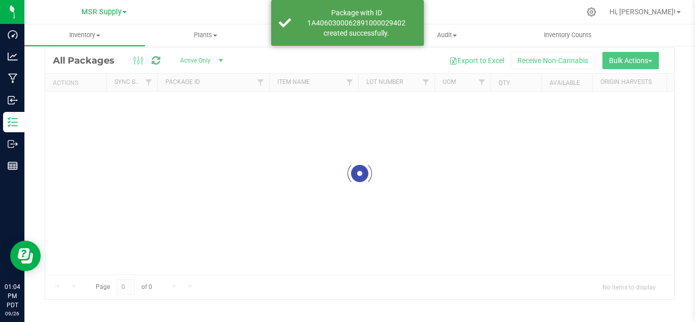
scroll to position [33, 0]
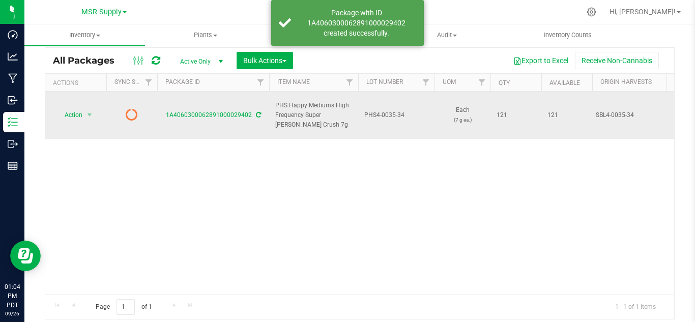
click at [258, 112] on icon at bounding box center [258, 115] width 5 height 6
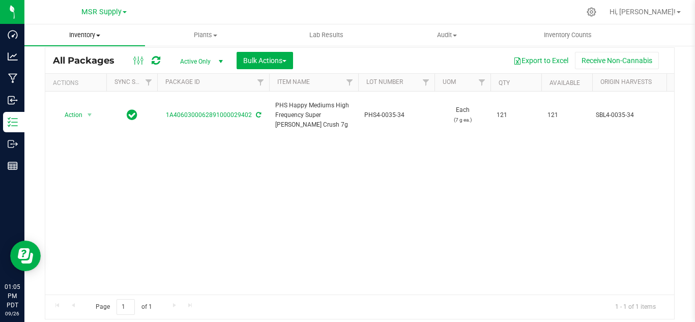
click at [85, 33] on span "Inventory" at bounding box center [84, 35] width 121 height 9
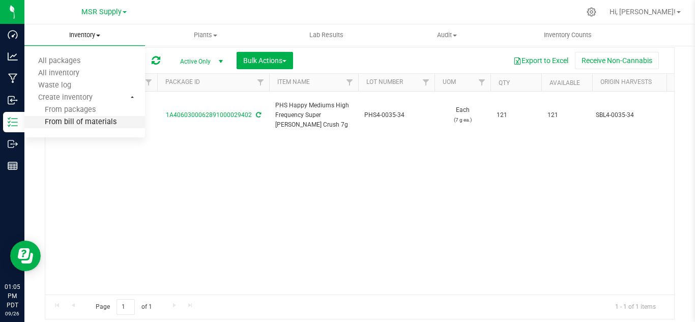
click at [106, 121] on span "From bill of materials" at bounding box center [70, 122] width 92 height 9
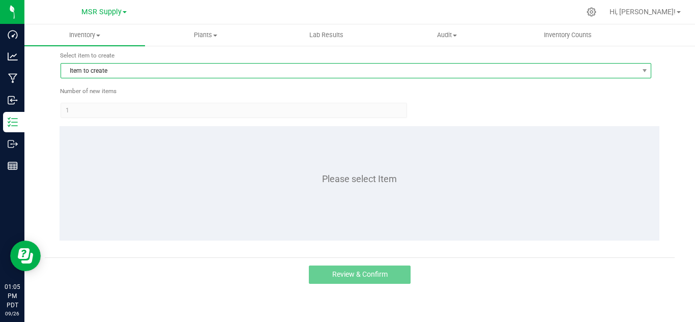
click at [153, 72] on span "Item to create" at bounding box center [349, 71] width 577 height 14
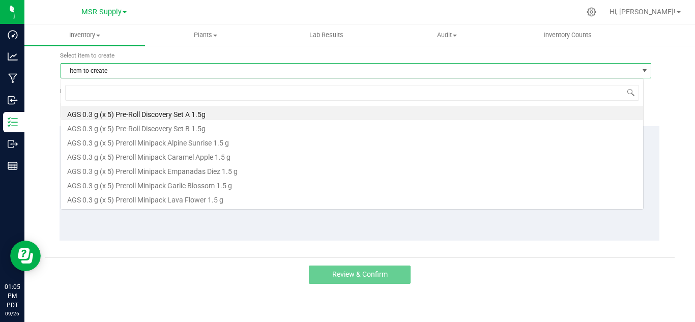
scroll to position [15, 583]
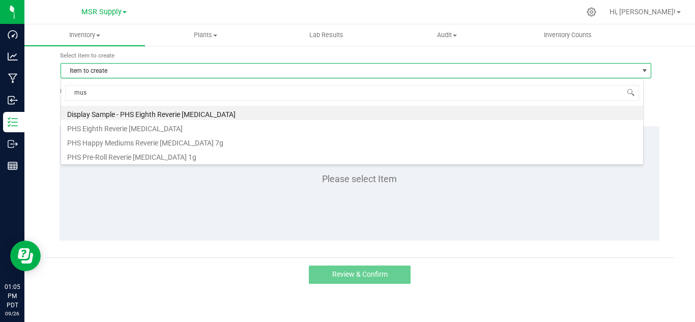
type input "[MEDICAL_DATA]"
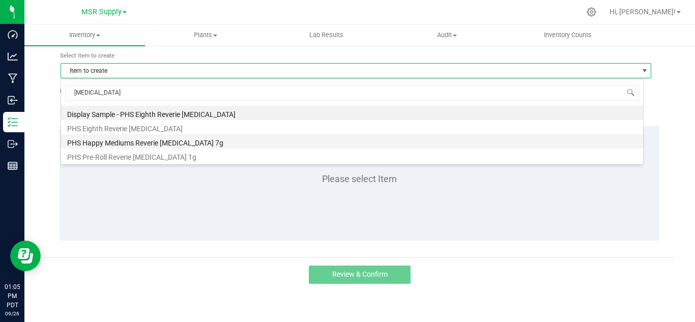
click at [169, 140] on li "PHS Happy Mediums Reverie [MEDICAL_DATA] 7g" at bounding box center [352, 141] width 582 height 14
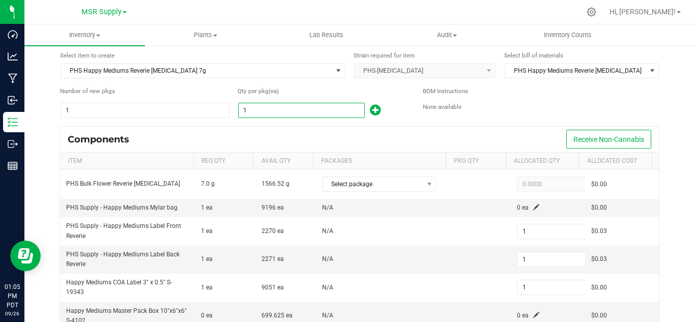
click at [262, 111] on input "1" at bounding box center [302, 110] width 126 height 14
type input "2"
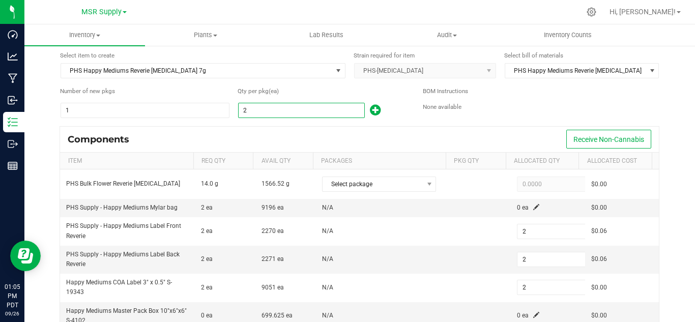
type input "20"
type input "203"
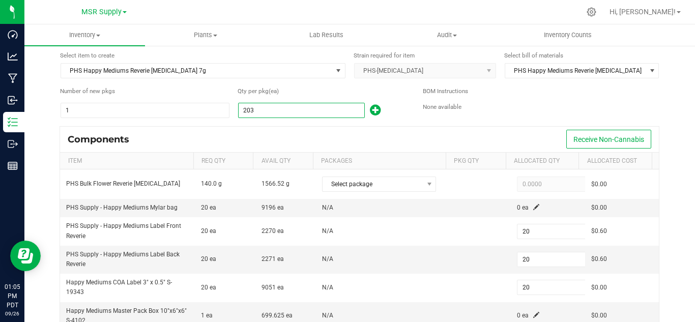
type input "203"
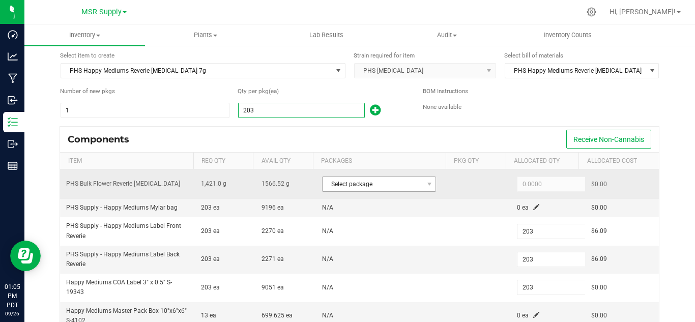
type input "203"
click at [371, 177] on span "Select package" at bounding box center [372, 184] width 100 height 14
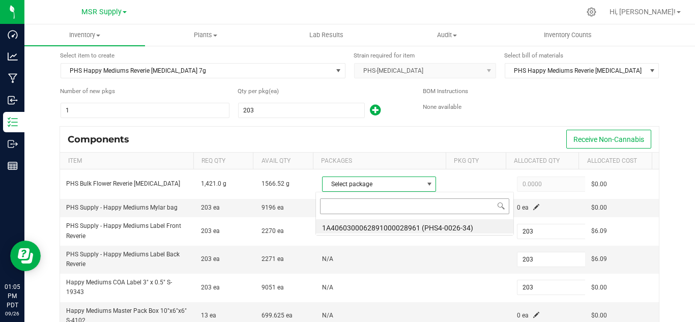
scroll to position [15, 110]
click at [434, 226] on li "1A4060300062891000028961 (PHS4-0026-34)" at bounding box center [414, 226] width 197 height 14
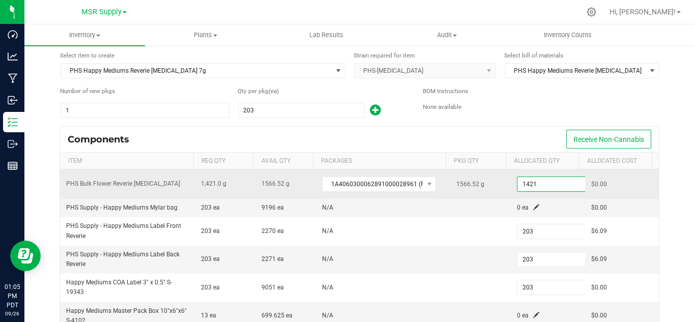
click at [531, 186] on input "1421" at bounding box center [554, 184] width 75 height 14
paste input "41.3"
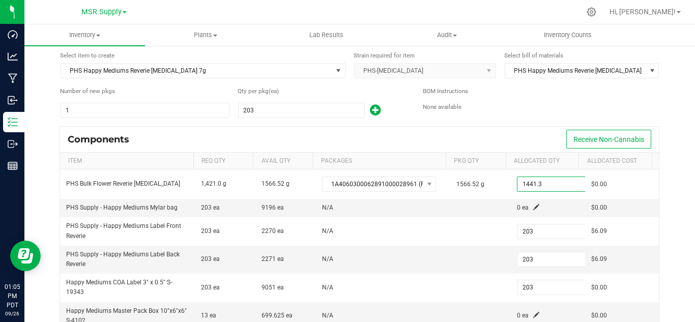
type input "1,441.3000"
click at [508, 135] on div "Components Receive Non-Cannabis" at bounding box center [359, 139] width 599 height 25
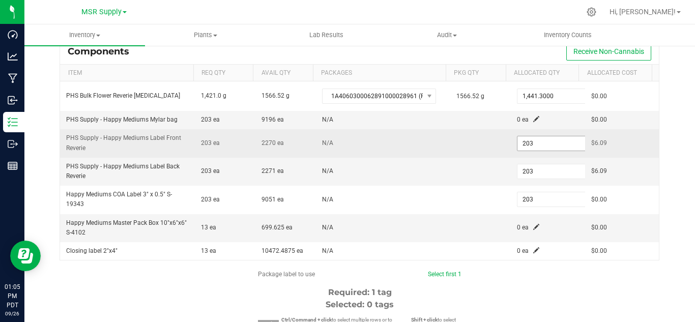
scroll to position [135, 0]
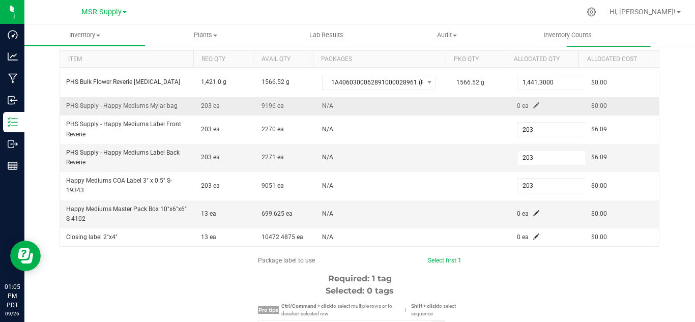
click at [533, 105] on span at bounding box center [536, 105] width 6 height 6
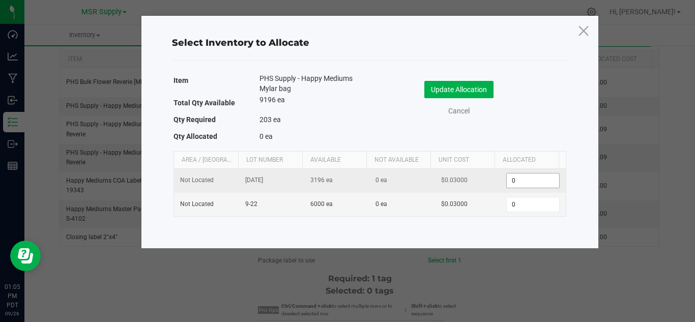
click at [522, 180] on input "0" at bounding box center [533, 180] width 52 height 14
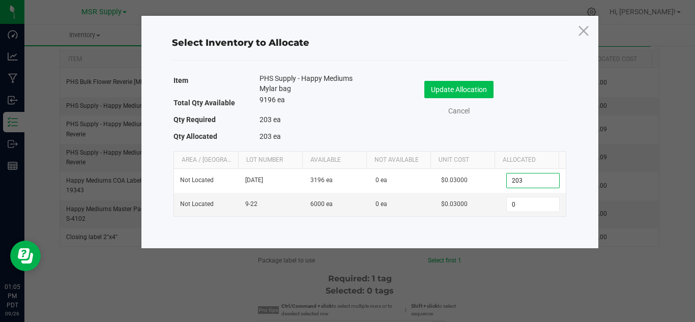
type input "203"
click at [480, 91] on button "Update Allocation" at bounding box center [458, 89] width 69 height 17
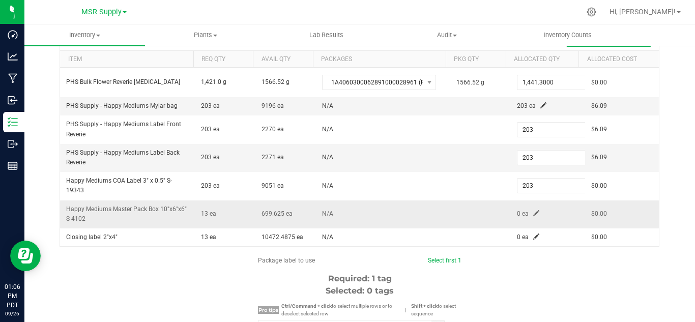
click at [533, 213] on span at bounding box center [536, 213] width 6 height 6
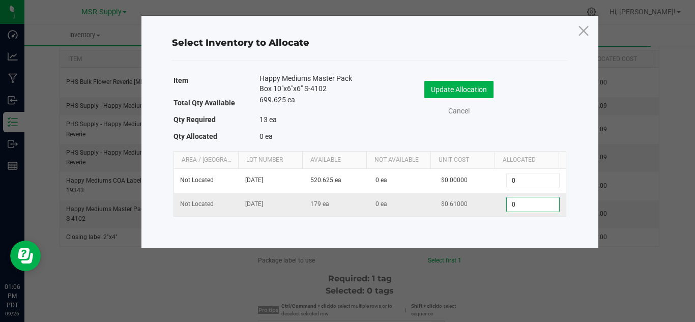
click at [518, 205] on input "0" at bounding box center [533, 204] width 52 height 14
type input "13"
click at [435, 93] on button "Update Allocation" at bounding box center [458, 89] width 69 height 17
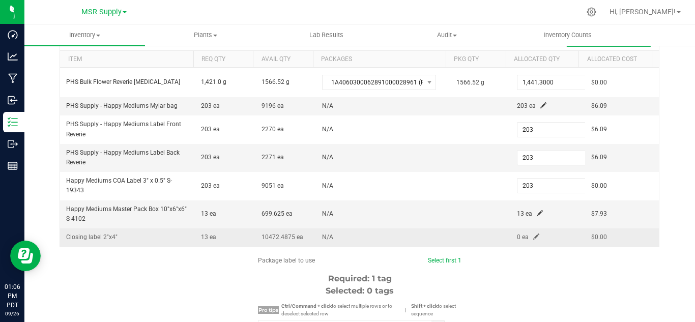
click at [533, 233] on span at bounding box center [536, 236] width 6 height 6
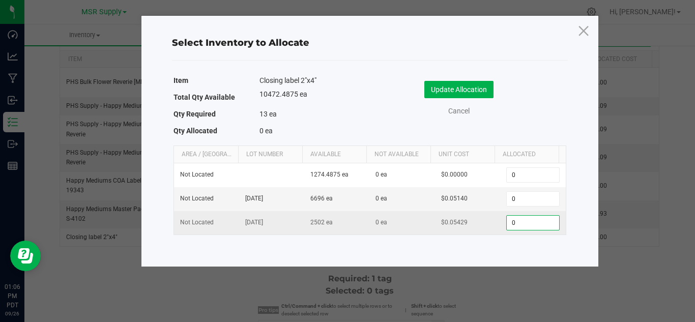
click at [516, 222] on input "0" at bounding box center [533, 223] width 52 height 14
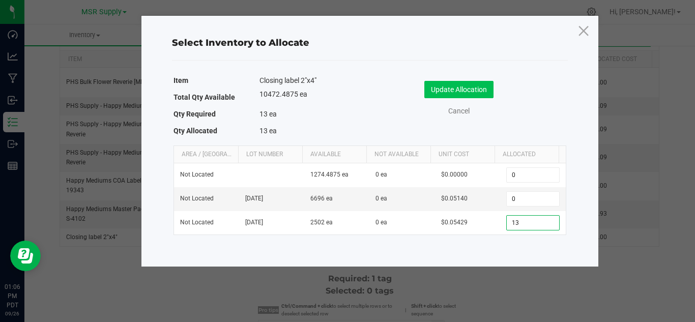
type input "13"
click at [453, 90] on button "Update Allocation" at bounding box center [458, 89] width 69 height 17
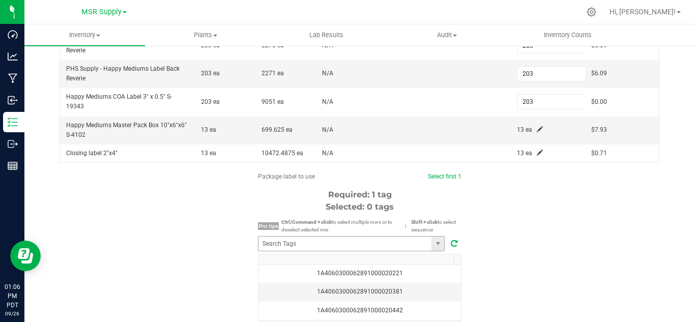
scroll to position [237, 0]
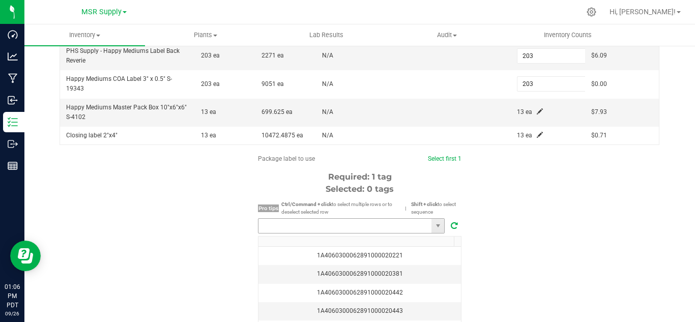
click at [375, 232] on input "NO DATA FOUND" at bounding box center [344, 226] width 173 height 14
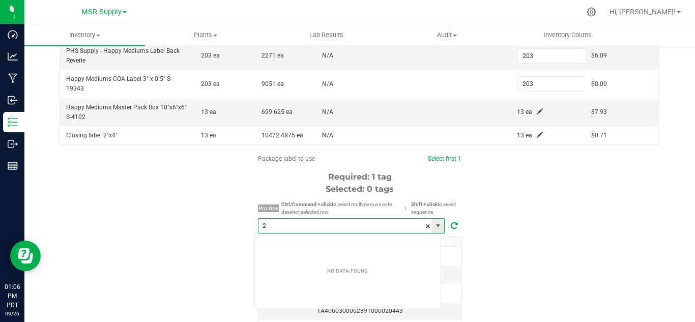
scroll to position [15, 187]
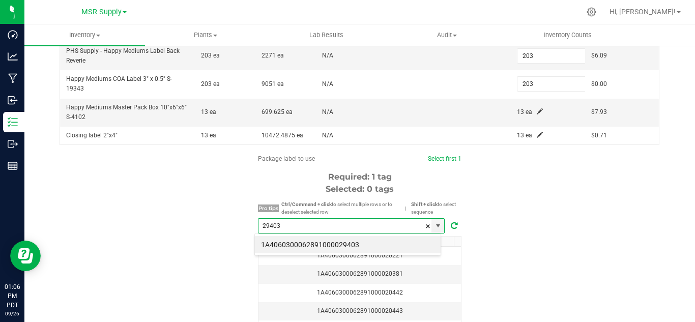
click at [366, 253] on div "1A4060300062891000029403" at bounding box center [347, 244] width 187 height 22
drag, startPoint x: 366, startPoint y: 248, endPoint x: 391, endPoint y: 246, distance: 25.1
click at [367, 248] on li "1A4060300062891000029403" at bounding box center [348, 244] width 186 height 17
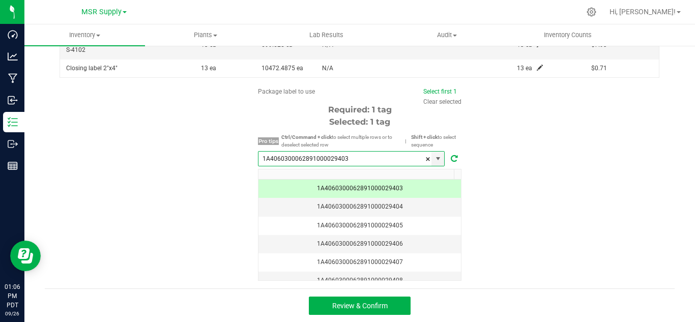
scroll to position [304, 0]
type input "1A4060300062891000029403"
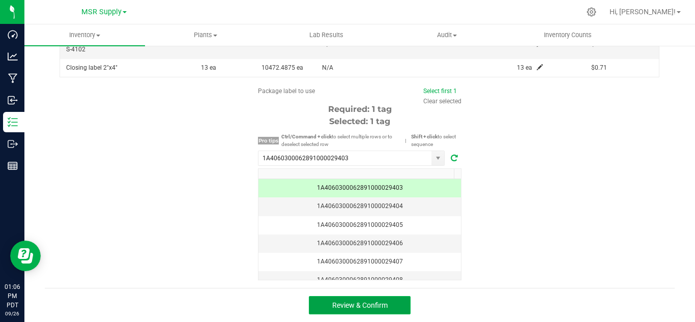
click at [395, 309] on button "Review & Confirm" at bounding box center [360, 305] width 102 height 18
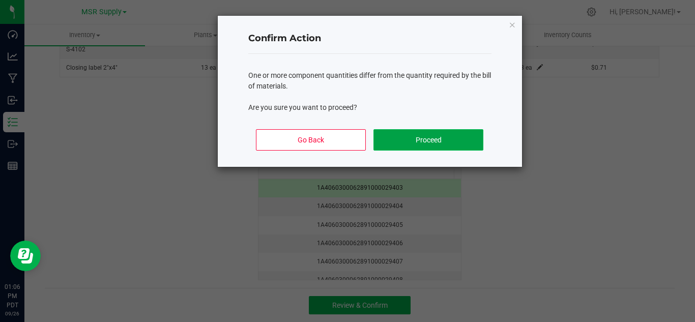
click at [418, 138] on button "Proceed" at bounding box center [427, 139] width 109 height 21
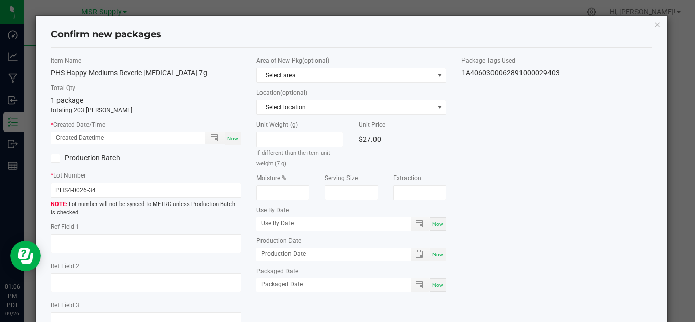
click at [233, 136] on span "Now" at bounding box center [232, 139] width 11 height 6
type input "[DATE] 01:06 PM"
drag, startPoint x: 446, startPoint y: 287, endPoint x: 438, endPoint y: 285, distance: 8.5
click at [439, 285] on div "Area of New Pkg (optional) Select area Location (optional) Select location Unit…" at bounding box center [351, 176] width 205 height 241
drag, startPoint x: 437, startPoint y: 285, endPoint x: 502, endPoint y: 270, distance: 66.3
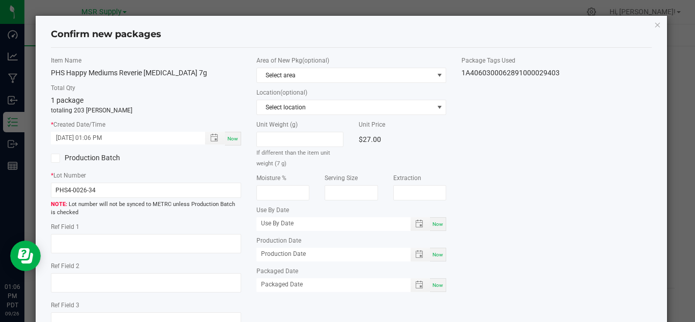
click at [437, 284] on span "Now" at bounding box center [437, 285] width 11 height 6
type input "[DATE]"
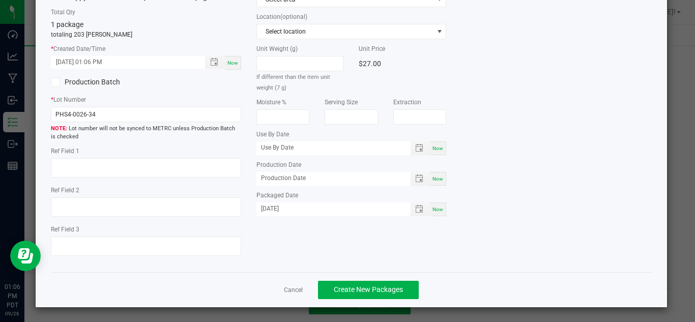
scroll to position [77, 0]
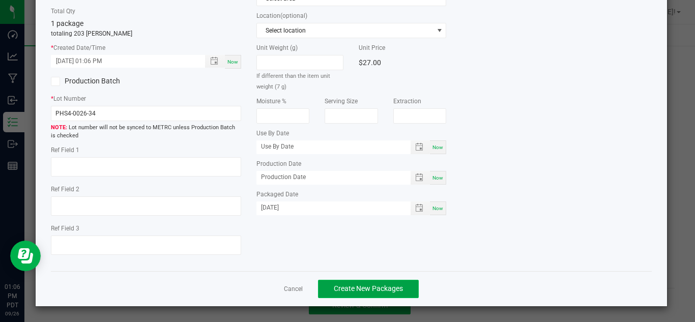
click at [387, 292] on span "Create New Packages" at bounding box center [368, 288] width 69 height 8
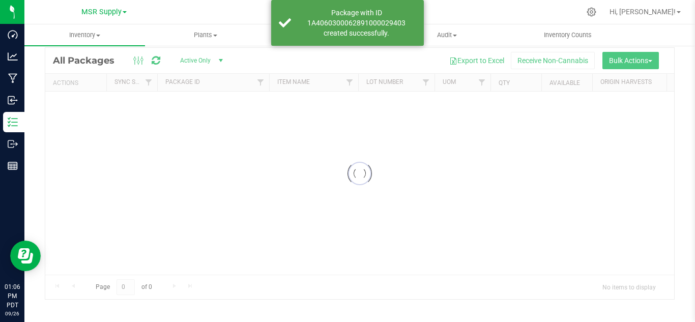
scroll to position [33, 0]
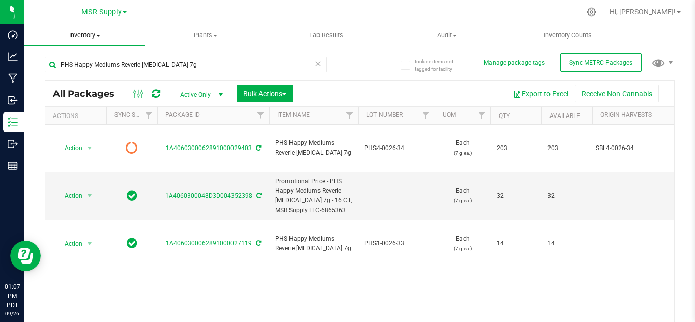
click at [86, 35] on span "Inventory" at bounding box center [84, 35] width 121 height 9
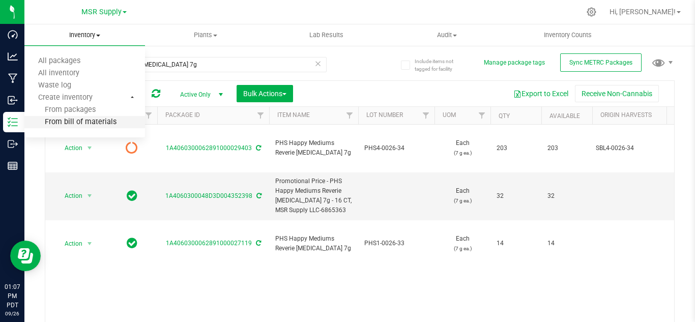
click at [85, 121] on span "From bill of materials" at bounding box center [70, 122] width 92 height 9
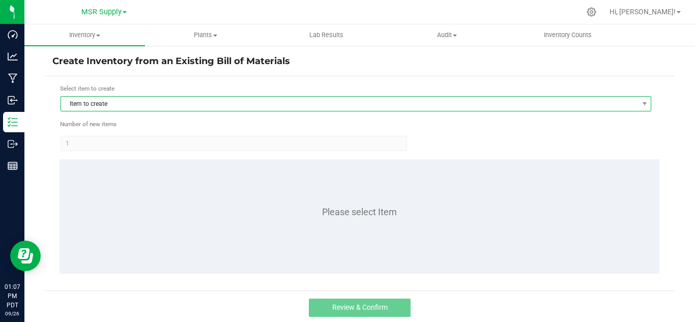
click at [257, 101] on span "Item to create" at bounding box center [349, 104] width 577 height 14
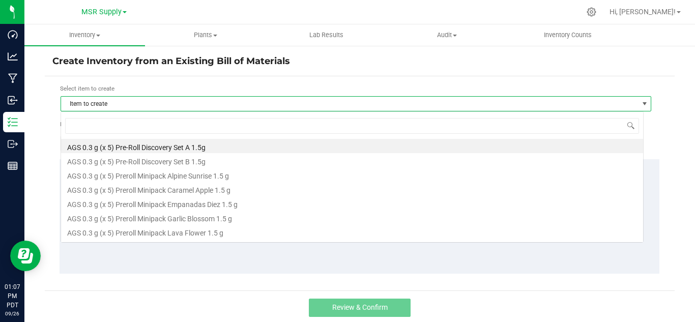
scroll to position [15, 583]
type input "dre"
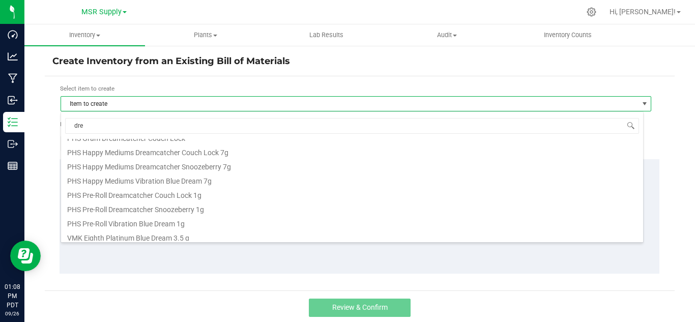
scroll to position [169, 0]
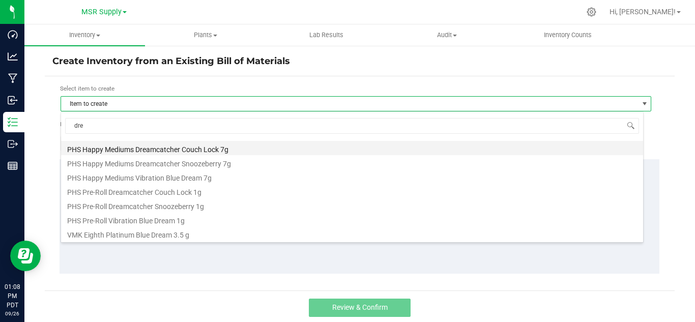
click at [231, 148] on li "PHS Happy Mediums Dreamcatcher Couch Lock 7g" at bounding box center [352, 148] width 582 height 14
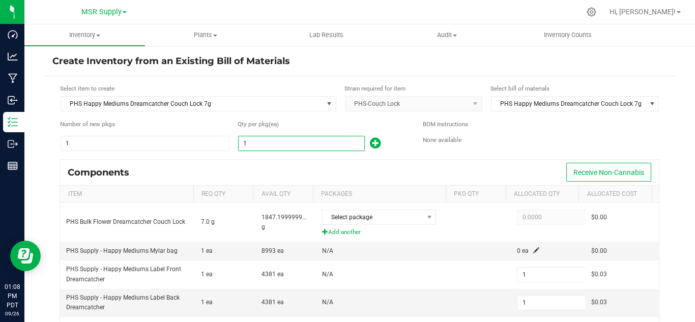
click at [293, 141] on input "1" at bounding box center [302, 143] width 126 height 14
type input "15"
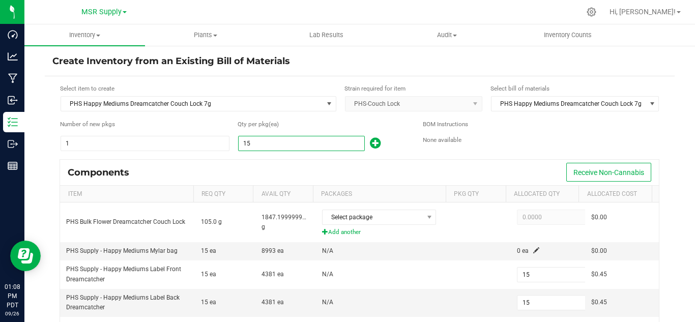
type input "158"
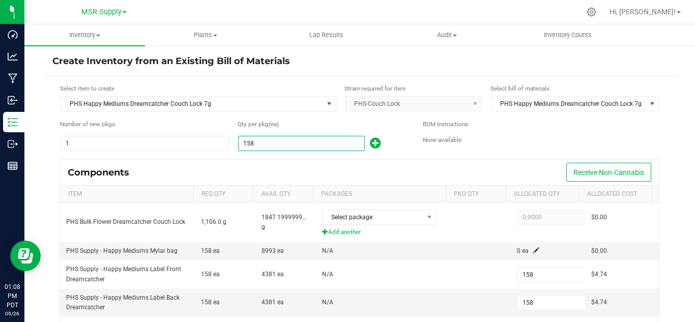
click at [328, 162] on div "Components Receive Non-Cannabis" at bounding box center [359, 172] width 599 height 25
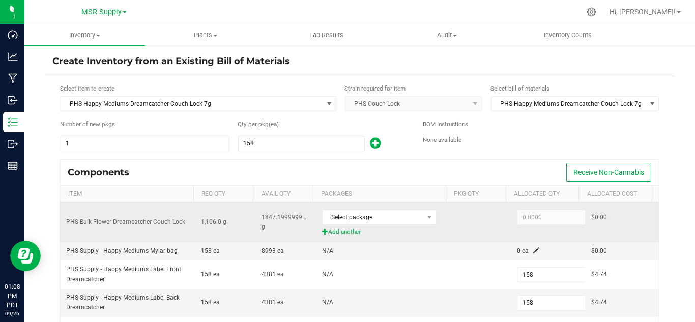
click at [371, 209] on div "Select package" at bounding box center [383, 216] width 122 height 21
click at [384, 220] on span "Select package" at bounding box center [372, 217] width 100 height 14
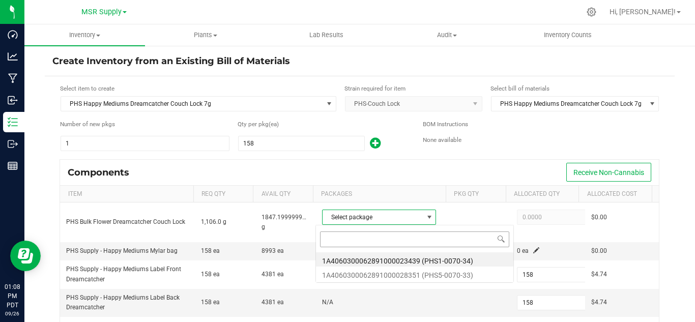
scroll to position [15, 110]
click at [477, 259] on li "1A4060300062891000023439 (PHS1-0070-34)" at bounding box center [414, 259] width 197 height 14
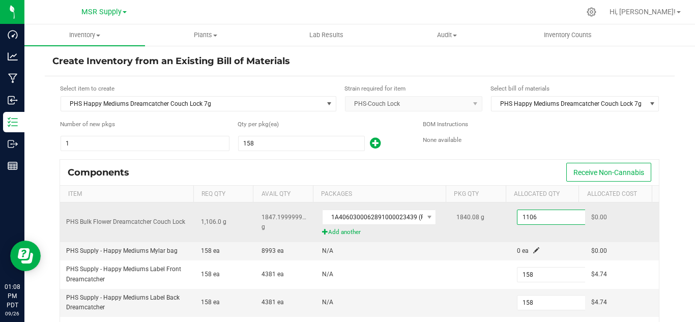
click at [535, 213] on input "1106" at bounding box center [554, 217] width 75 height 14
paste input "21.8"
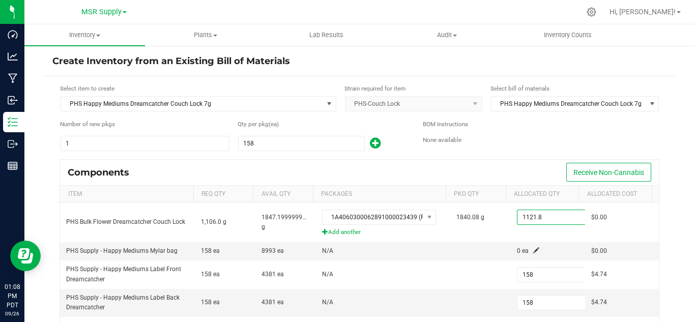
type input "1,121.8000"
click at [524, 163] on div "Components Receive Non-Cannabis" at bounding box center [359, 172] width 599 height 25
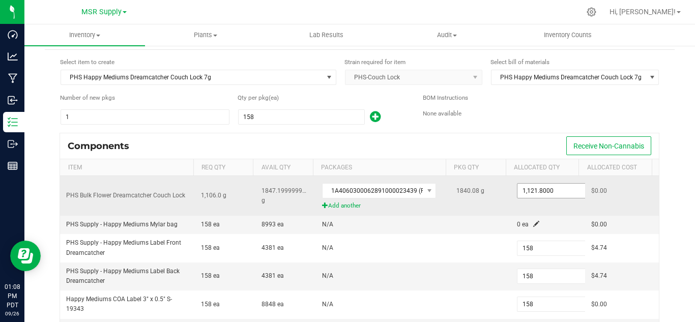
scroll to position [51, 0]
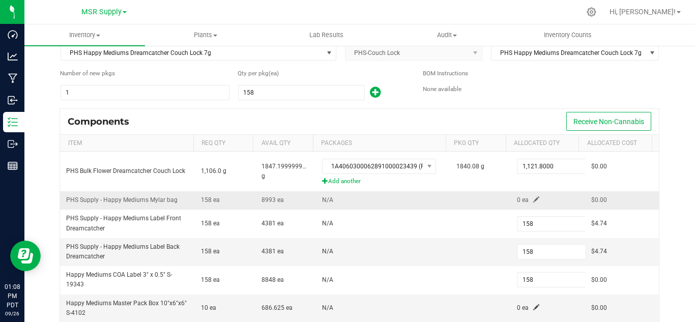
click at [533, 197] on span at bounding box center [536, 199] width 6 height 6
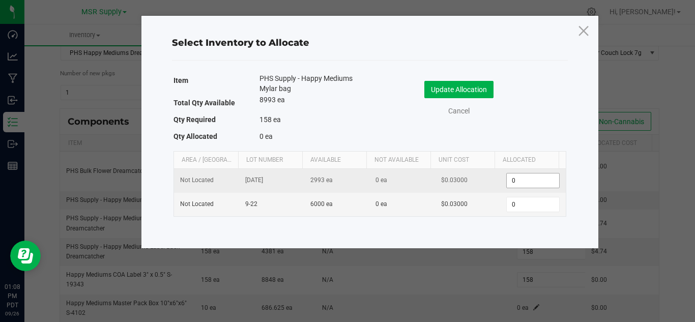
click at [524, 178] on input "0" at bounding box center [533, 180] width 52 height 14
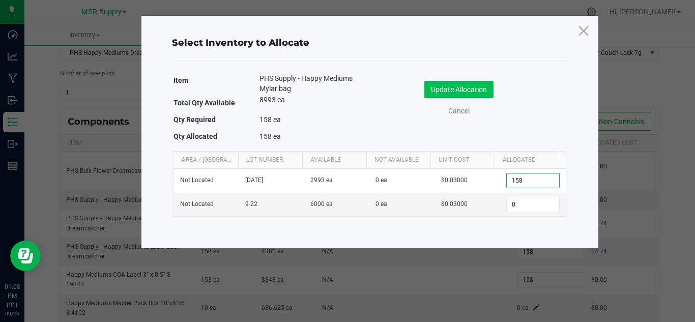
type input "158"
click at [486, 90] on button "Update Allocation" at bounding box center [458, 89] width 69 height 17
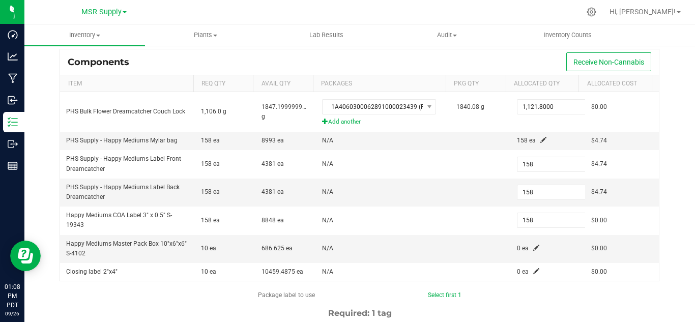
scroll to position [171, 0]
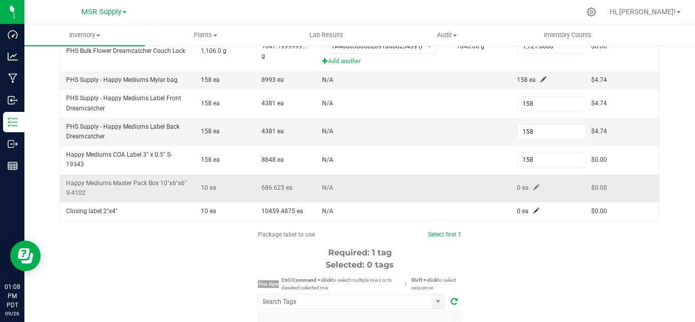
click at [533, 186] on span at bounding box center [536, 187] width 6 height 6
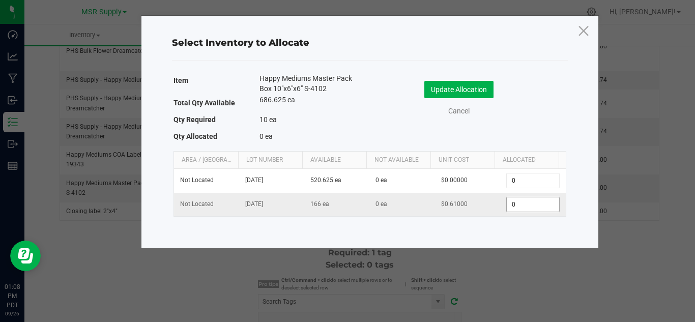
click at [534, 209] on input "0" at bounding box center [533, 204] width 52 height 14
type input "10"
click at [462, 91] on button "Update Allocation" at bounding box center [458, 89] width 69 height 17
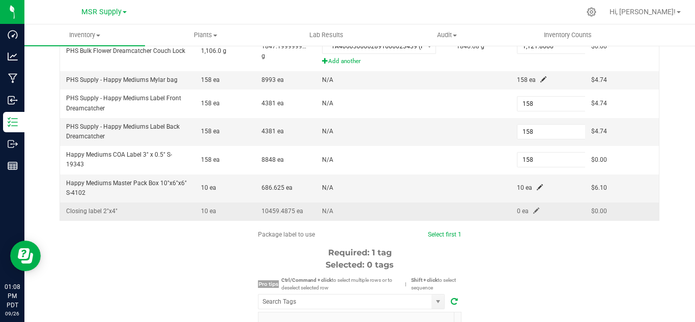
click at [533, 210] on span at bounding box center [536, 211] width 6 height 6
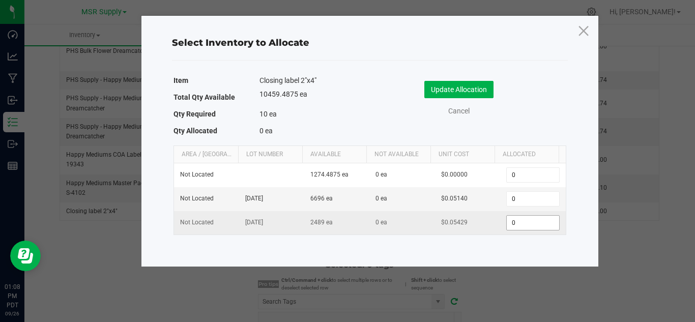
click at [520, 223] on input "0" at bounding box center [533, 223] width 52 height 14
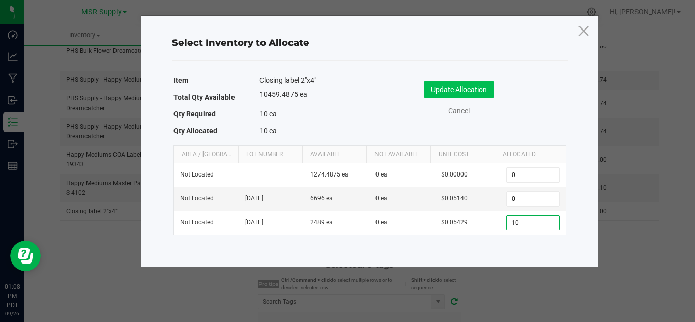
type input "10"
click at [466, 94] on button "Update Allocation" at bounding box center [458, 89] width 69 height 17
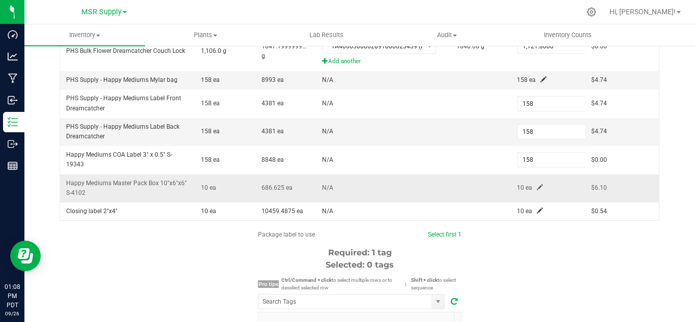
scroll to position [273, 0]
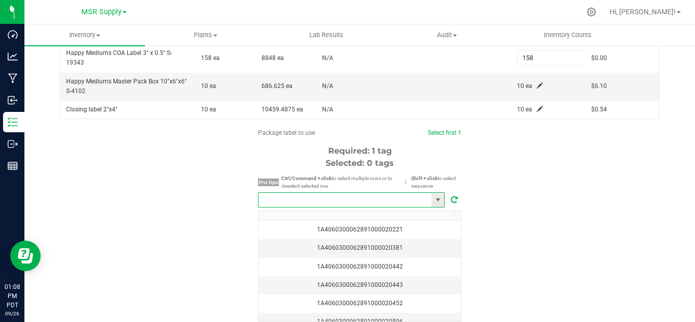
click at [356, 200] on input "NO DATA FOUND" at bounding box center [344, 200] width 173 height 14
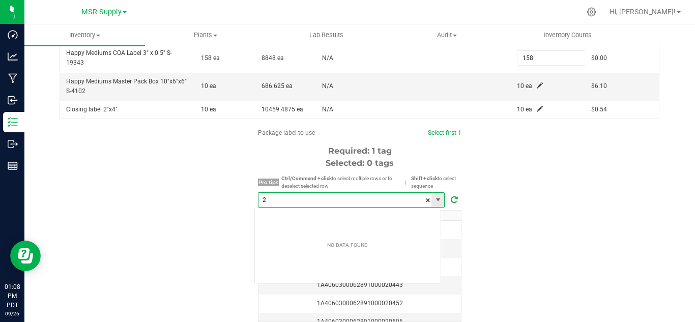
scroll to position [15, 187]
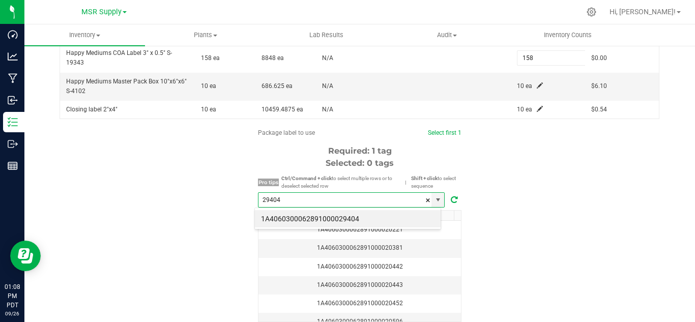
drag, startPoint x: 359, startPoint y: 218, endPoint x: 371, endPoint y: 218, distance: 11.7
click at [359, 218] on li "1A4060300062891000029404" at bounding box center [348, 218] width 186 height 17
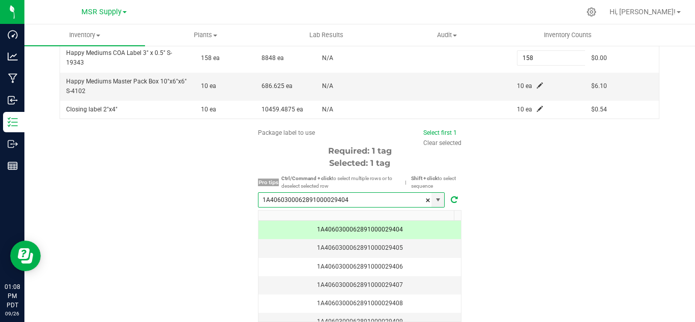
scroll to position [314, 0]
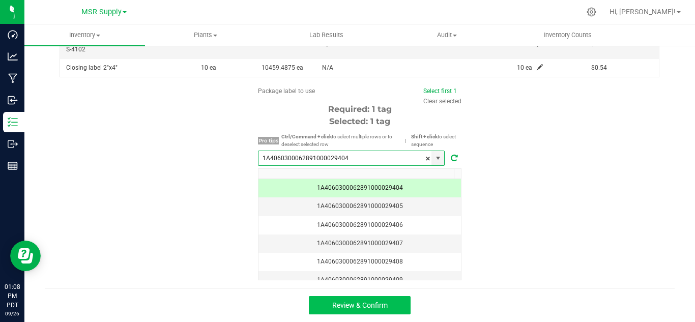
type input "1A4060300062891000029404"
click at [386, 299] on button "Review & Confirm" at bounding box center [360, 305] width 102 height 18
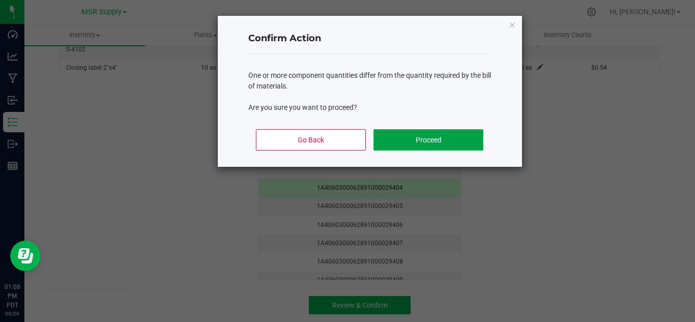
click at [435, 138] on button "Proceed" at bounding box center [427, 139] width 109 height 21
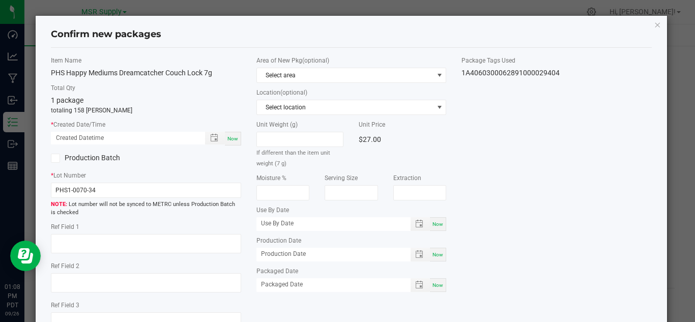
drag, startPoint x: 228, startPoint y: 139, endPoint x: 232, endPoint y: 145, distance: 7.1
click at [228, 139] on span "Now" at bounding box center [232, 139] width 11 height 6
type input "[DATE] 01:08 PM"
click at [430, 289] on div "Now" at bounding box center [438, 285] width 16 height 14
type input "[DATE]"
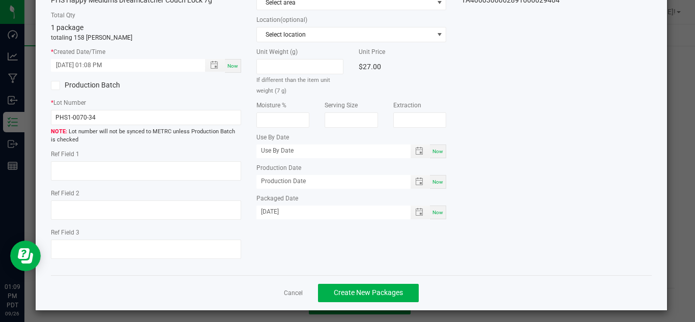
scroll to position [77, 0]
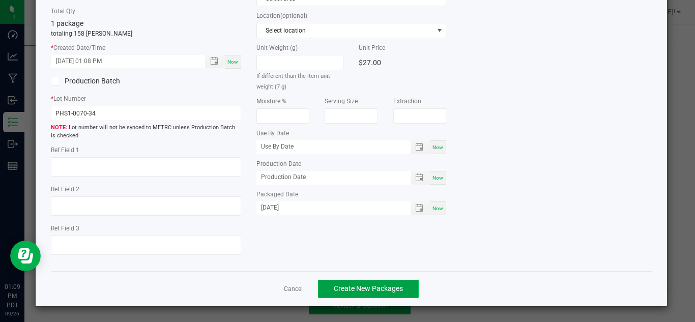
click at [400, 290] on button "Create New Packages" at bounding box center [368, 289] width 101 height 18
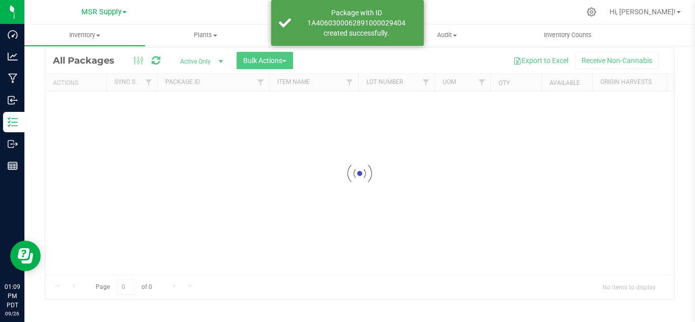
scroll to position [33, 0]
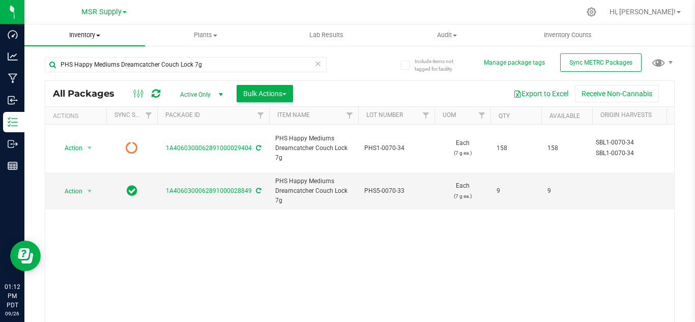
click at [100, 36] on span "Inventory" at bounding box center [84, 35] width 121 height 9
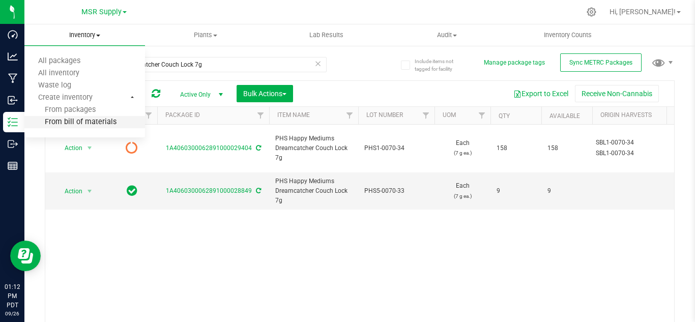
click at [112, 118] on span "From bill of materials" at bounding box center [70, 122] width 92 height 9
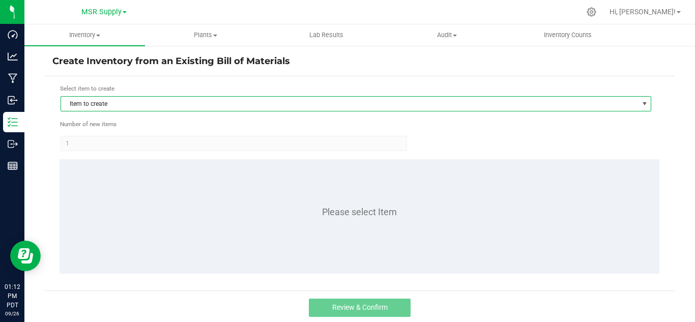
click at [230, 96] on span "Item to create" at bounding box center [356, 103] width 590 height 15
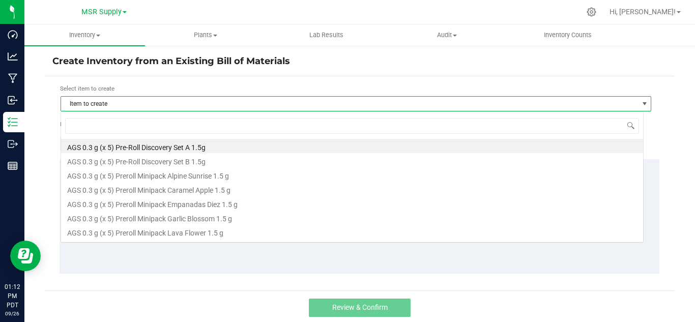
scroll to position [15, 583]
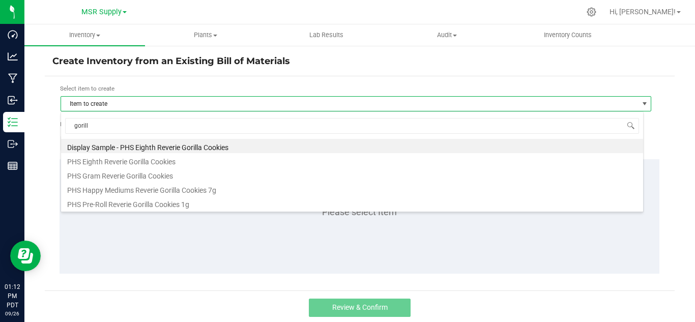
type input "gorilla"
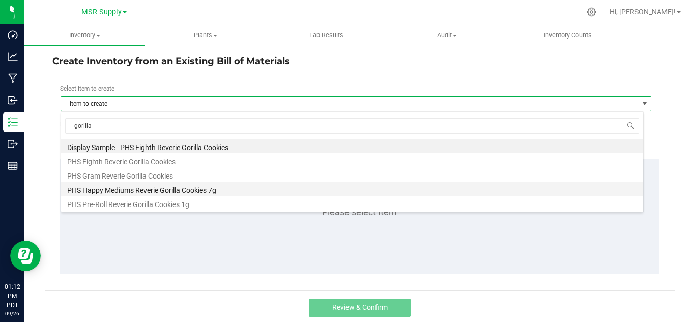
click at [202, 191] on li "PHS Happy Mediums Reverie Gorilla Cookies 7g" at bounding box center [352, 189] width 582 height 14
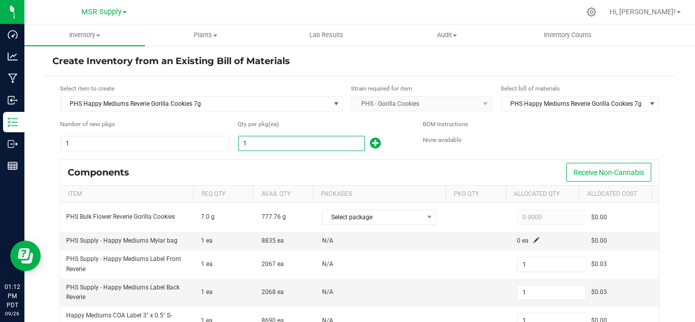
click at [250, 149] on input "1" at bounding box center [302, 143] width 126 height 14
type input "5"
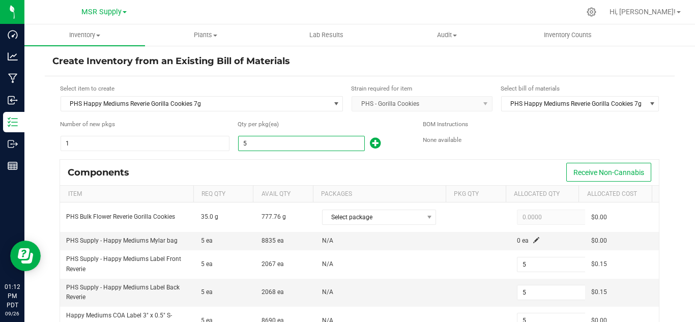
type input "1"
type input "8"
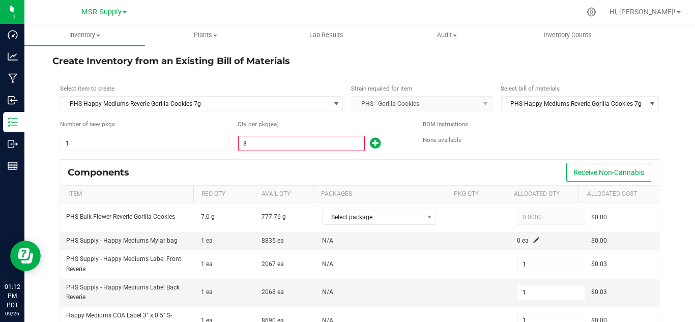
type input "8"
type input "86"
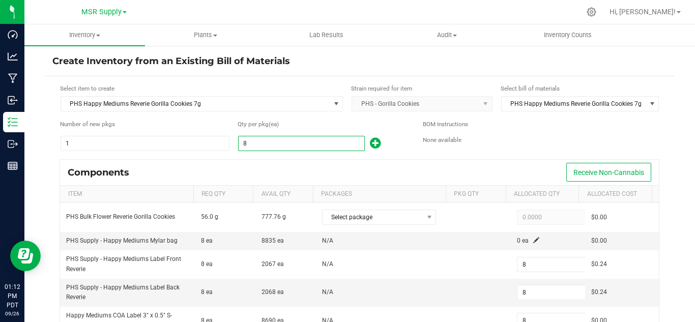
type input "86"
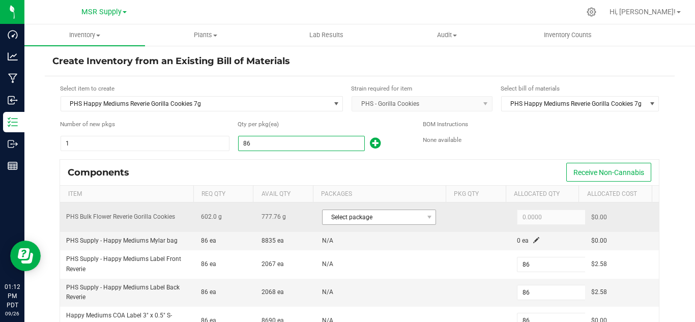
type input "86"
click at [374, 215] on span "Select package" at bounding box center [372, 217] width 100 height 14
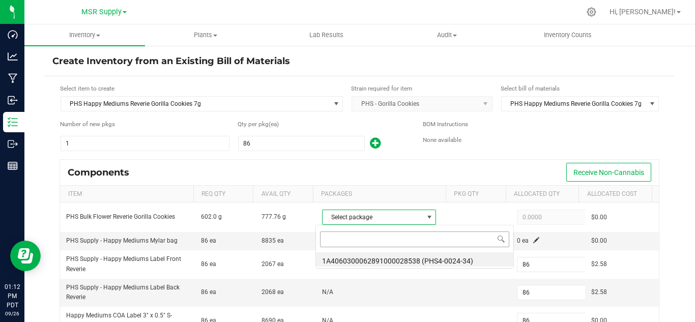
scroll to position [15, 110]
click at [416, 254] on li "1A4060300062891000028538 (PHS4-0024-34)" at bounding box center [414, 259] width 197 height 14
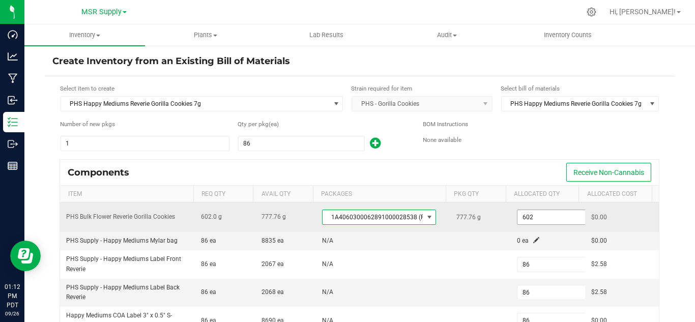
click at [532, 220] on input "602" at bounding box center [554, 217] width 75 height 14
paste input "10.6"
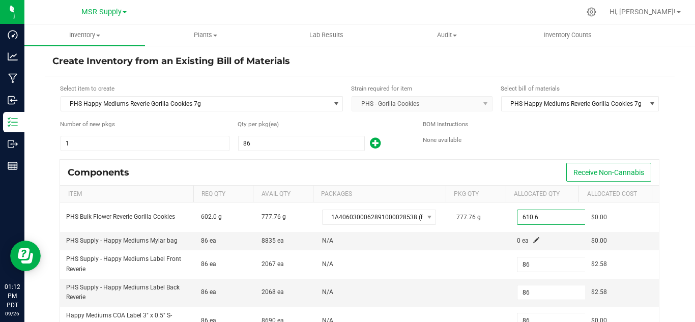
type input "610.6000"
click at [514, 165] on div "Components Receive Non-Cannabis" at bounding box center [359, 172] width 599 height 25
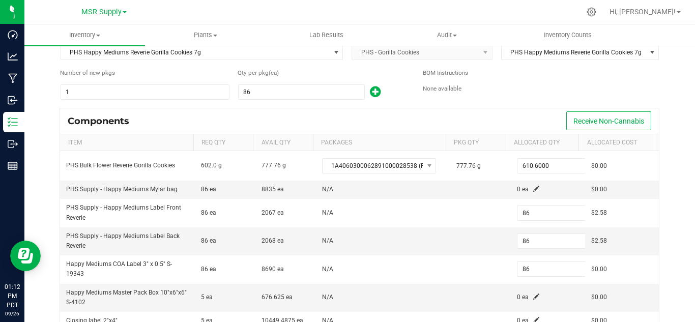
scroll to position [102, 0]
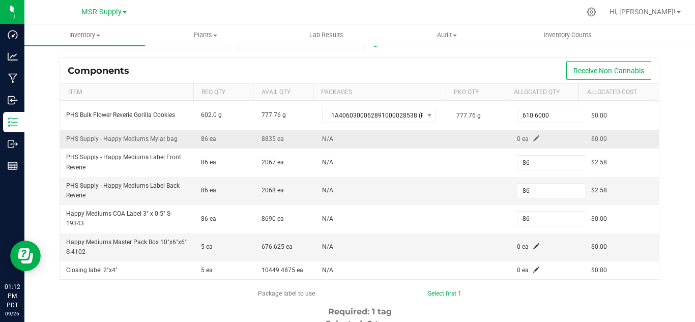
click at [533, 138] on span at bounding box center [536, 138] width 6 height 6
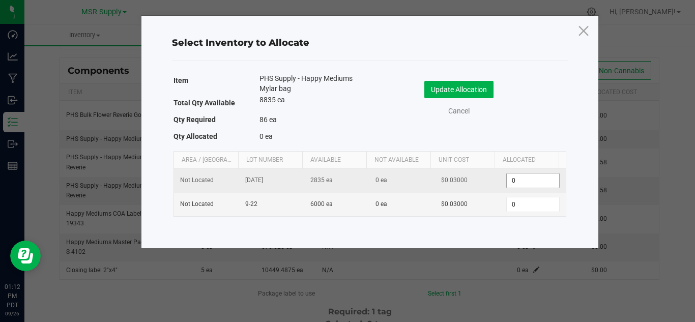
click at [507, 182] on input "0" at bounding box center [533, 180] width 52 height 14
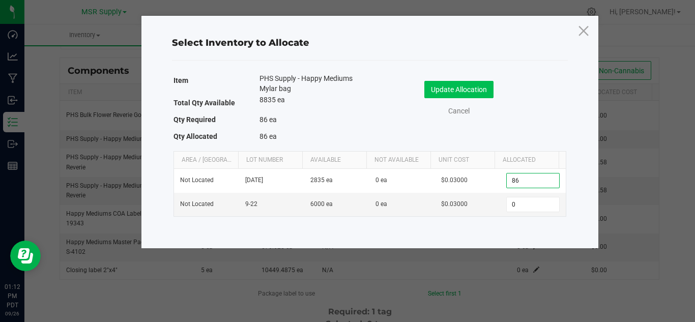
type input "86"
click at [484, 90] on button "Update Allocation" at bounding box center [458, 89] width 69 height 17
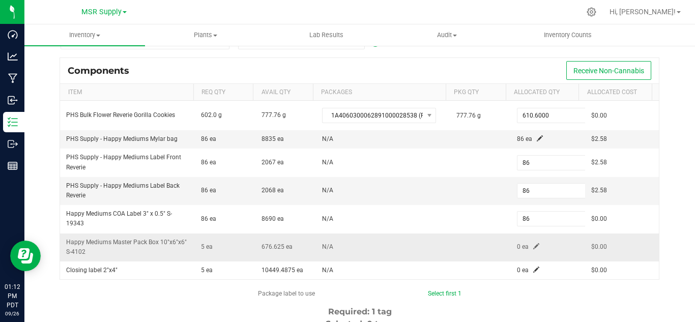
click at [533, 247] on span at bounding box center [536, 246] width 6 height 6
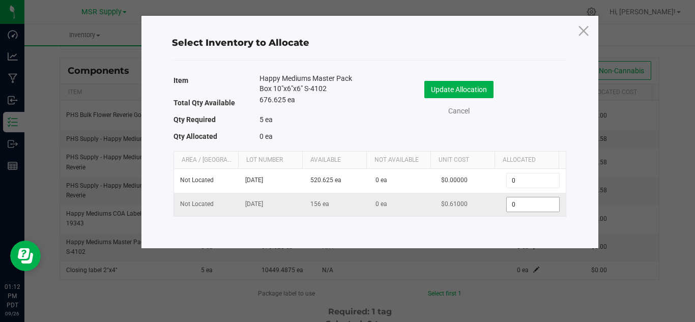
click at [507, 205] on input "0" at bounding box center [533, 204] width 52 height 14
type input "5"
click at [472, 87] on button "Update Allocation" at bounding box center [458, 89] width 69 height 17
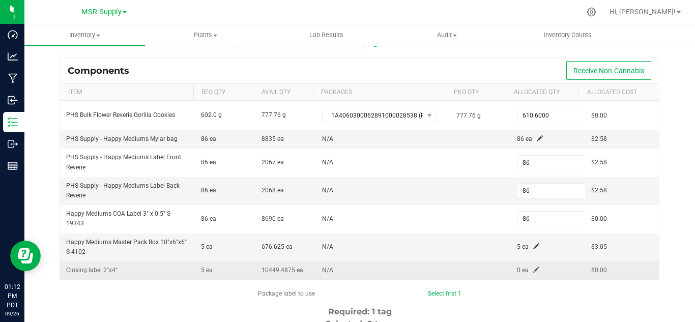
click at [533, 267] on span at bounding box center [536, 270] width 6 height 6
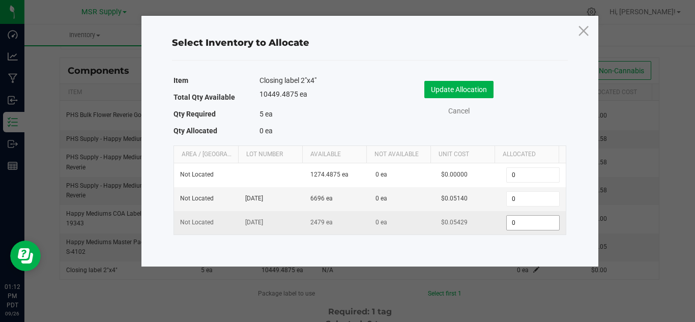
click at [513, 224] on input "0" at bounding box center [533, 223] width 52 height 14
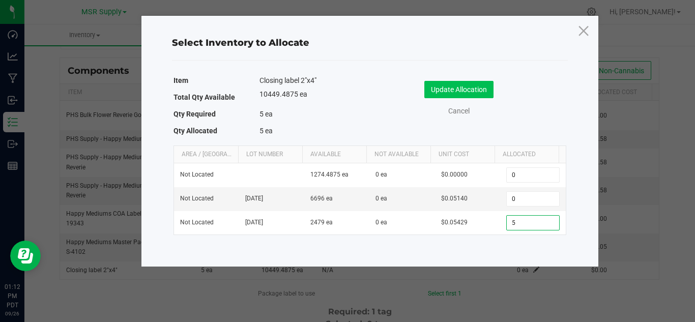
type input "5"
click at [471, 88] on button "Update Allocation" at bounding box center [458, 89] width 69 height 17
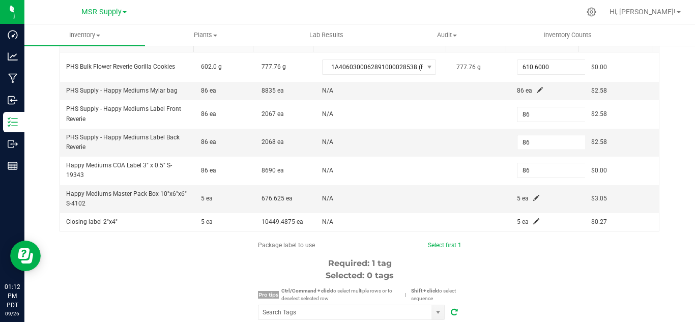
scroll to position [203, 0]
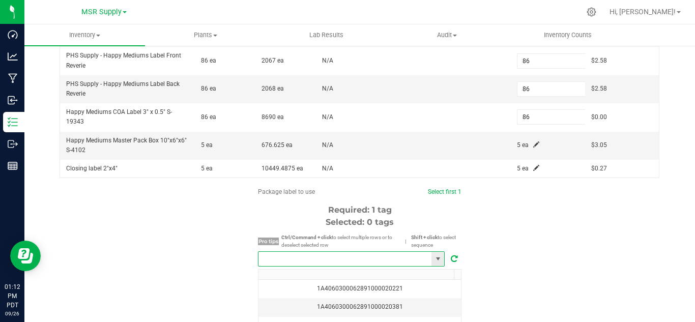
click at [390, 259] on input "NO DATA FOUND" at bounding box center [344, 259] width 173 height 14
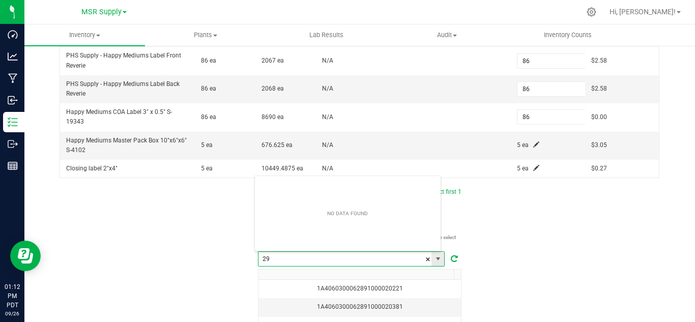
scroll to position [15, 187]
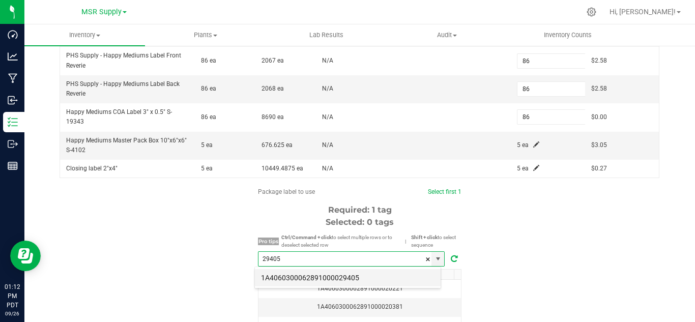
click at [353, 281] on li "1A4060300062891000029405" at bounding box center [348, 277] width 186 height 17
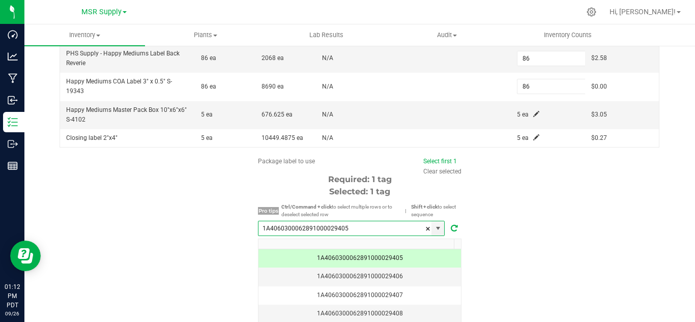
scroll to position [304, 0]
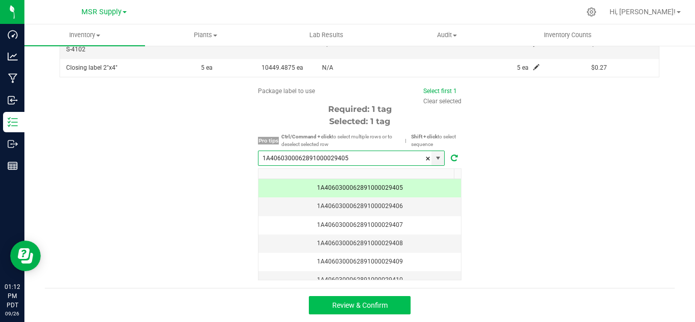
type input "1A4060300062891000029405"
click at [386, 302] on button "Review & Confirm" at bounding box center [360, 305] width 102 height 18
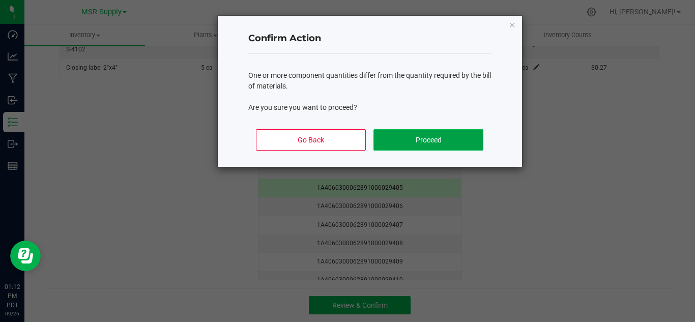
click at [425, 138] on button "Proceed" at bounding box center [427, 139] width 109 height 21
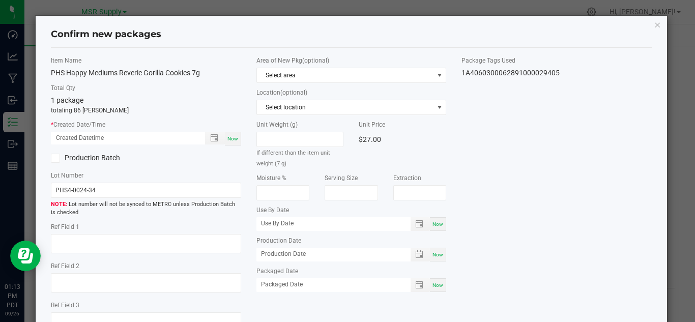
click at [224, 127] on label "* Created Date/Time" at bounding box center [146, 124] width 190 height 9
click at [232, 136] on span "Now" at bounding box center [232, 139] width 11 height 6
type input "[DATE] 01:13 PM"
click at [436, 282] on span "Now" at bounding box center [437, 285] width 11 height 6
type input "[DATE]"
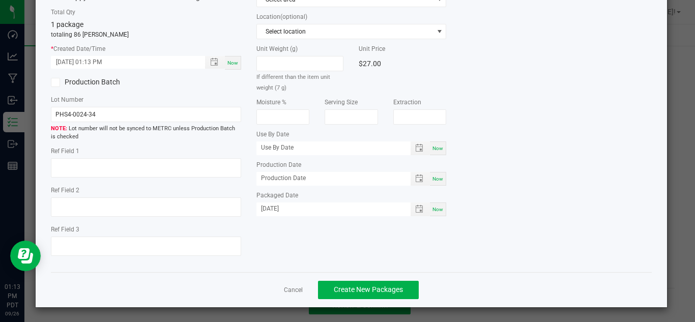
scroll to position [77, 0]
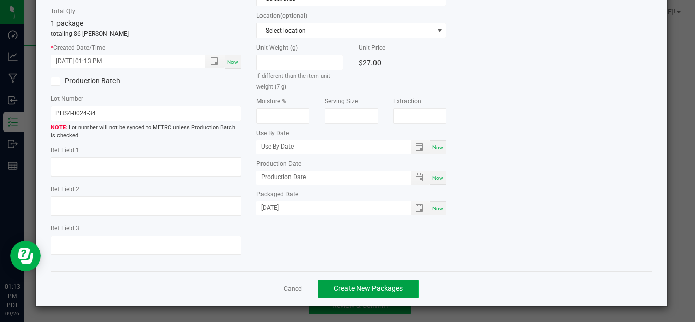
click at [387, 283] on button "Create New Packages" at bounding box center [368, 289] width 101 height 18
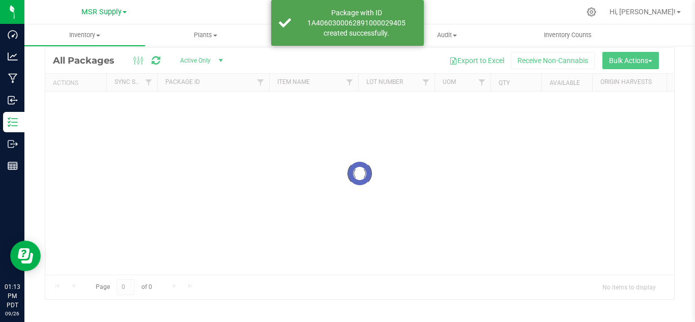
scroll to position [33, 0]
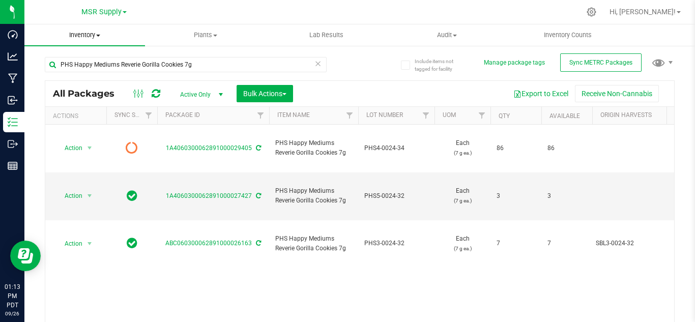
click at [96, 31] on uib-tab-heading "Inventory All packages All inventory Waste log Create inventory" at bounding box center [84, 34] width 121 height 21
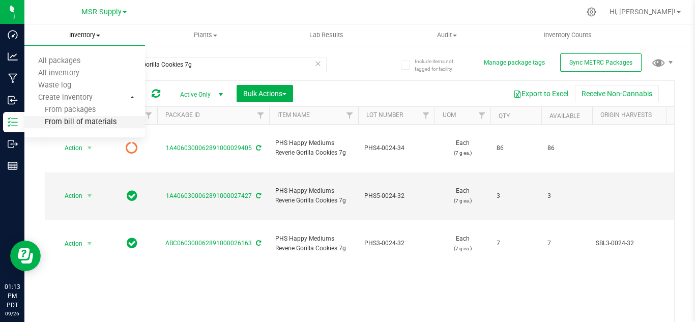
click at [96, 119] on span "From bill of materials" at bounding box center [70, 122] width 92 height 9
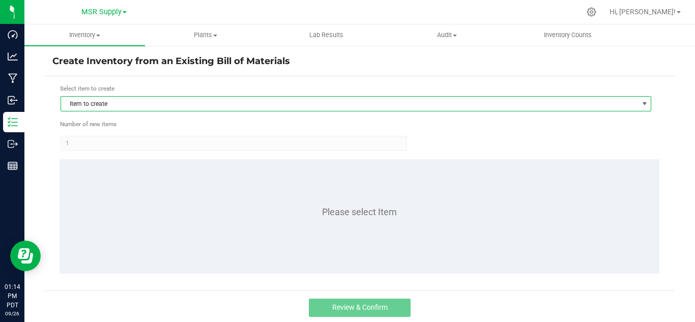
click at [155, 99] on span "Item to create" at bounding box center [349, 104] width 577 height 14
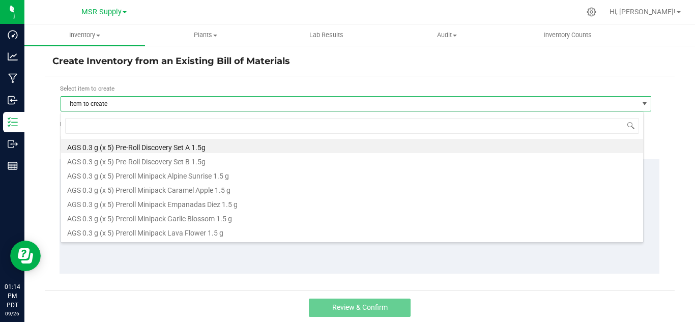
scroll to position [15, 583]
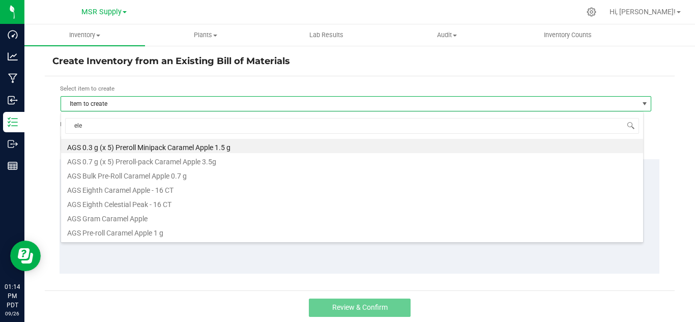
type input "elec"
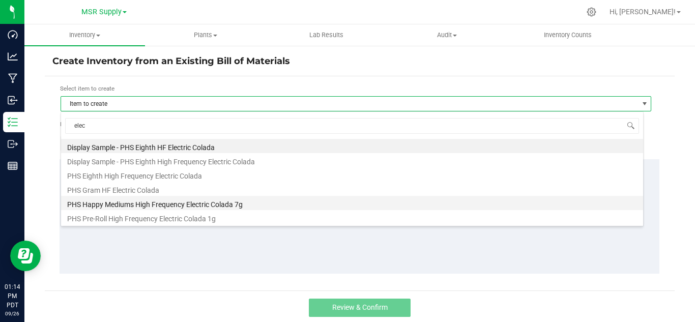
click at [210, 204] on li "PHS Happy Mediums High Frequency Electric Colada 7g" at bounding box center [352, 203] width 582 height 14
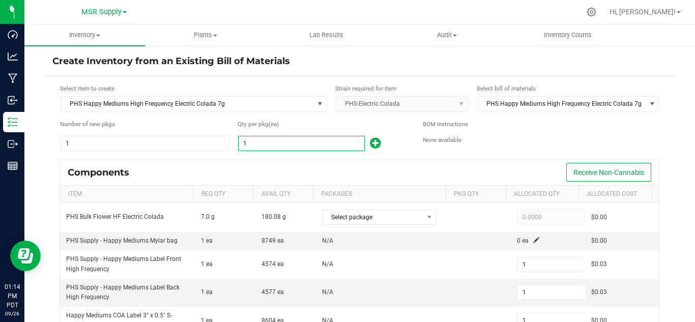
click at [284, 142] on input "1" at bounding box center [302, 143] width 126 height 14
type input "8"
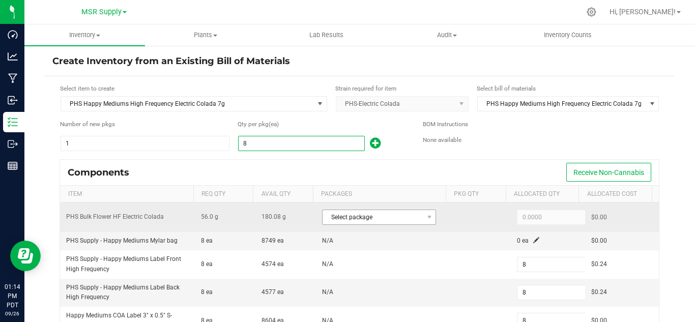
type input "8"
click at [389, 218] on span "Select package" at bounding box center [372, 217] width 100 height 14
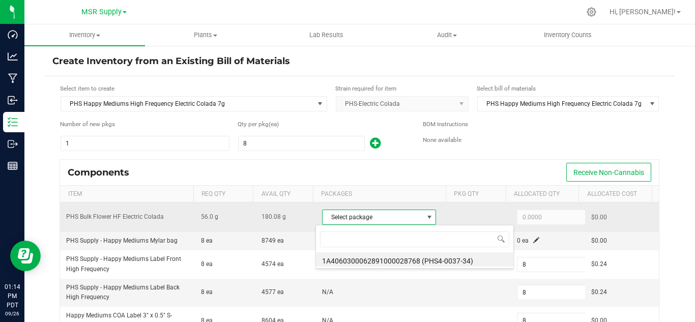
scroll to position [15, 110]
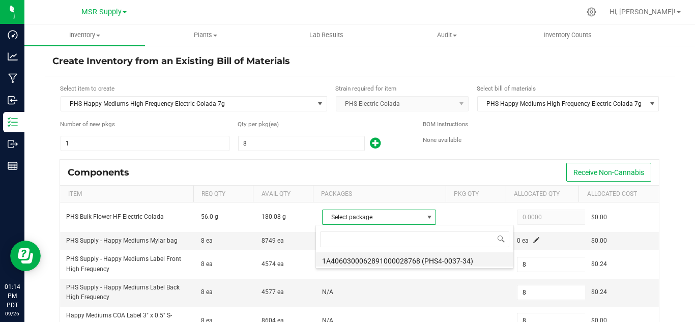
click at [429, 258] on li "1A4060300062891000028768 (PHS4-0037-34)" at bounding box center [414, 259] width 197 height 14
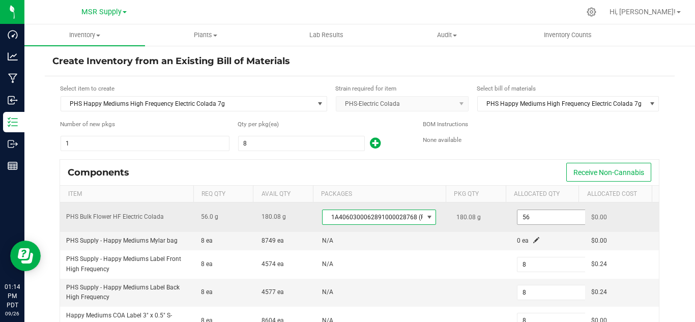
click at [534, 222] on input "56" at bounding box center [554, 217] width 75 height 14
paste input ".8"
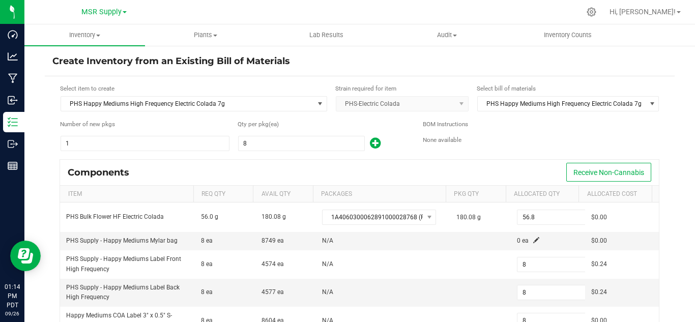
type input "56.8000"
click at [519, 161] on div "Components Receive Non-Cannabis" at bounding box center [359, 172] width 599 height 25
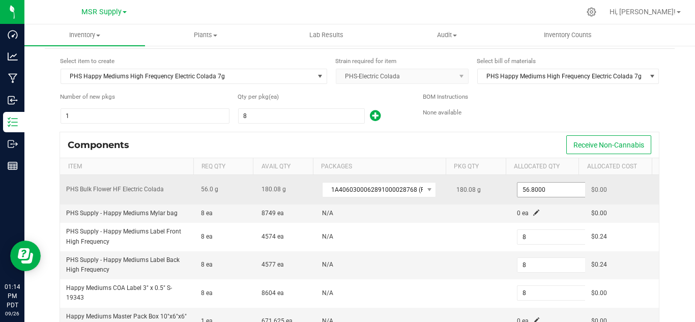
scroll to position [51, 0]
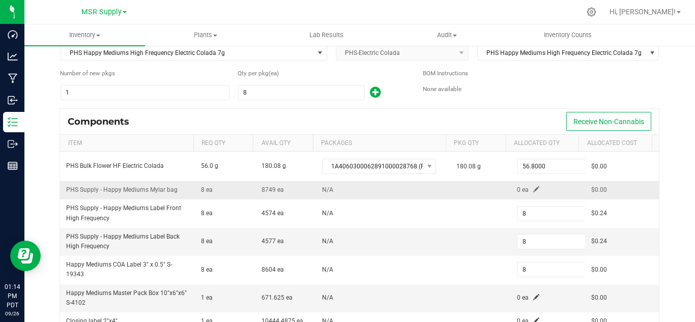
click at [533, 188] on span at bounding box center [536, 189] width 6 height 6
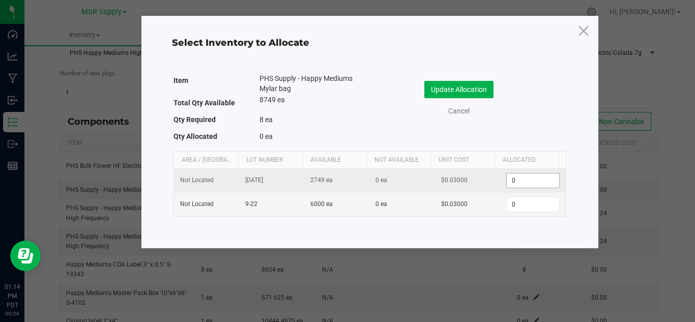
click at [522, 179] on input "0" at bounding box center [533, 180] width 52 height 14
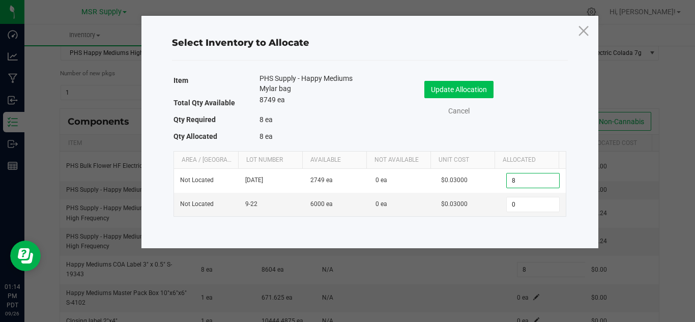
type input "8"
click at [484, 93] on button "Update Allocation" at bounding box center [458, 89] width 69 height 17
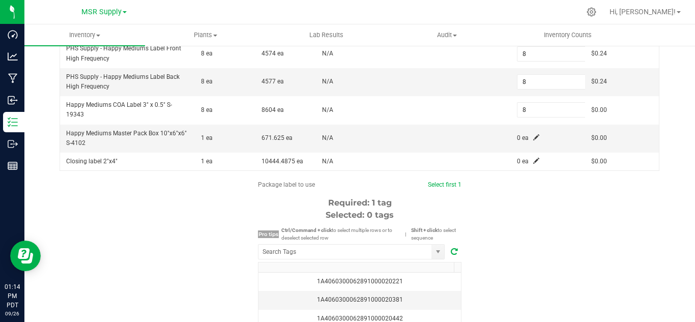
scroll to position [212, 0]
click at [533, 133] on span at bounding box center [536, 136] width 6 height 6
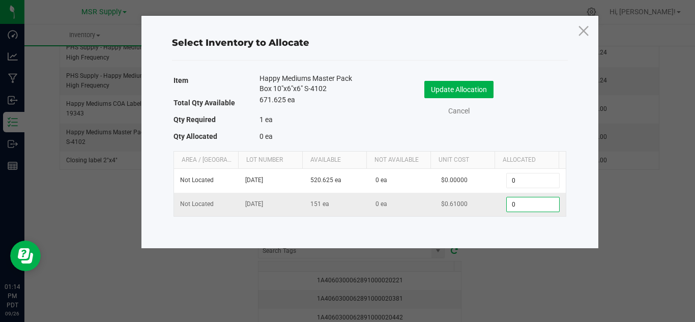
click at [528, 204] on input "0" at bounding box center [533, 204] width 52 height 14
type input "1"
click at [472, 89] on button "Update Allocation" at bounding box center [458, 89] width 69 height 17
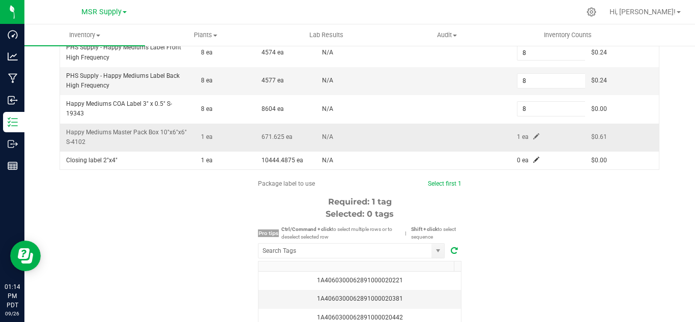
scroll to position [178, 0]
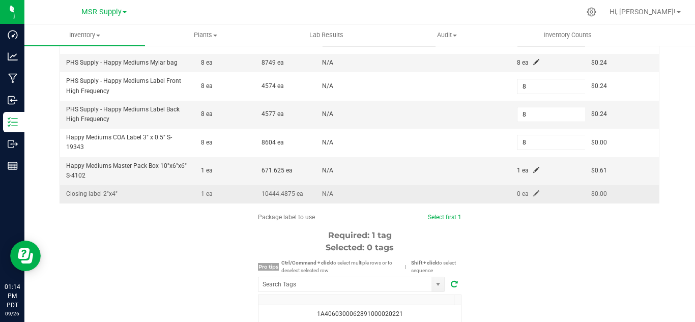
click at [533, 194] on span at bounding box center [536, 193] width 6 height 6
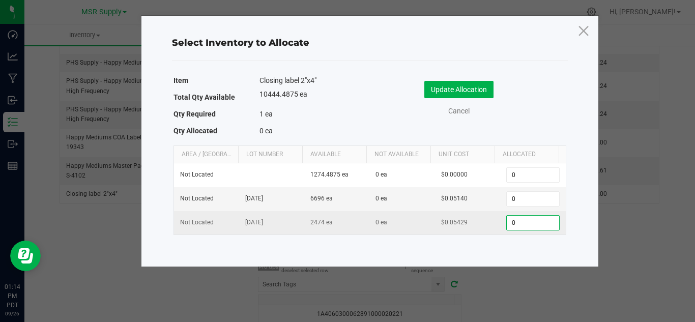
click at [507, 223] on input "0" at bounding box center [533, 223] width 52 height 14
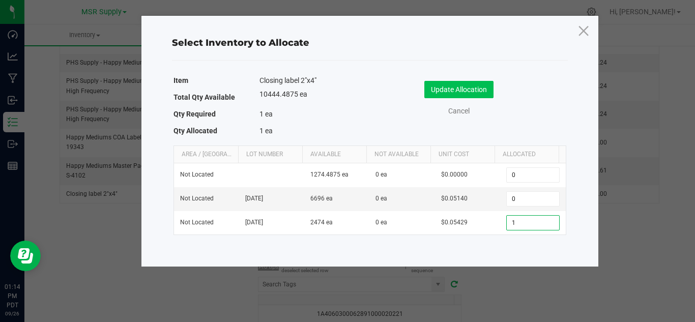
type input "1"
click at [455, 94] on button "Update Allocation" at bounding box center [458, 89] width 69 height 17
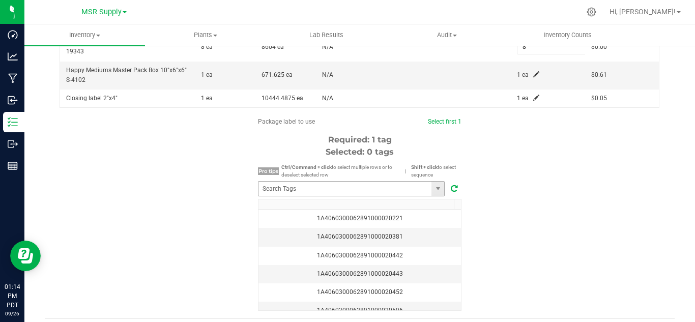
scroll to position [280, 0]
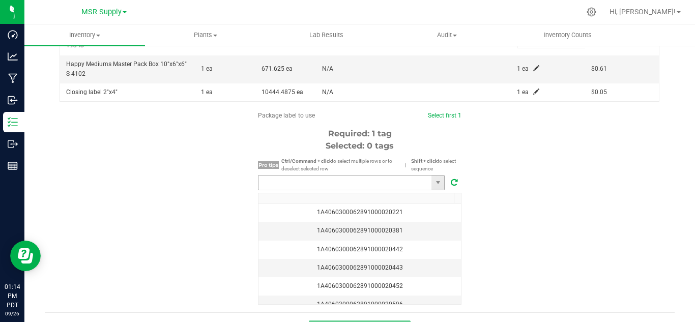
click at [400, 185] on input "NO DATA FOUND" at bounding box center [344, 182] width 173 height 14
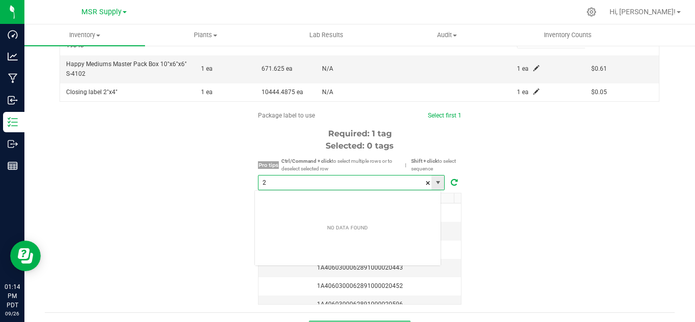
scroll to position [15, 187]
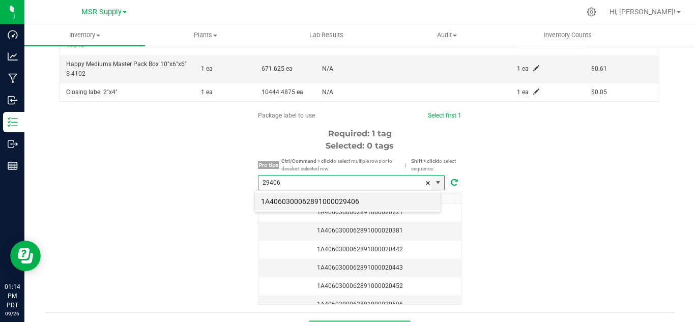
click at [376, 196] on li "1A4060300062891000029406" at bounding box center [348, 201] width 186 height 17
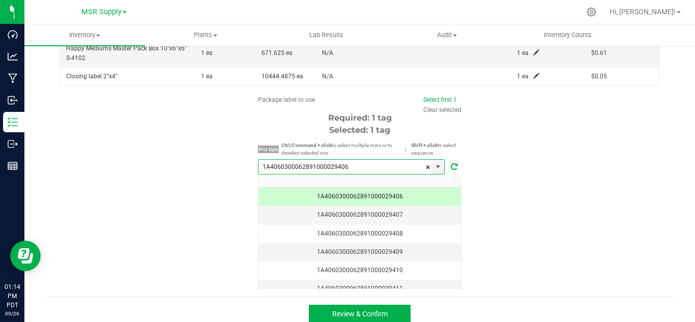
scroll to position [304, 0]
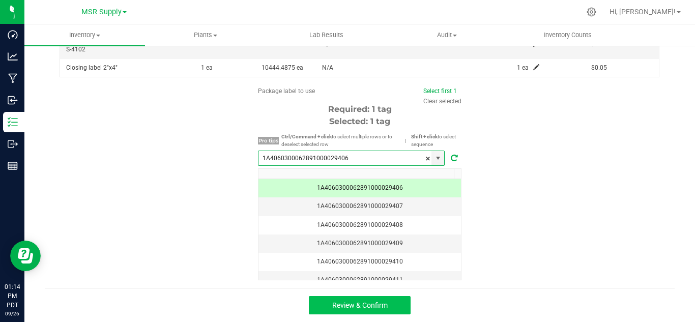
type input "1A4060300062891000029406"
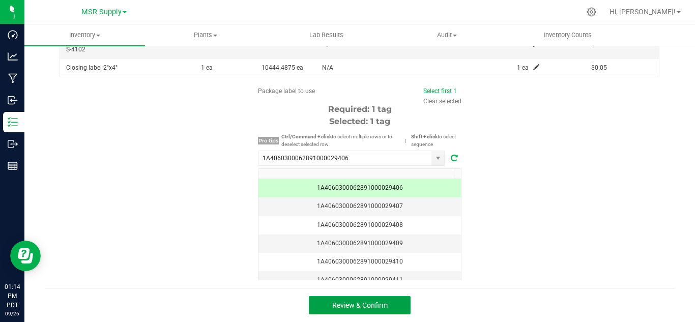
click at [385, 298] on button "Review & Confirm" at bounding box center [360, 305] width 102 height 18
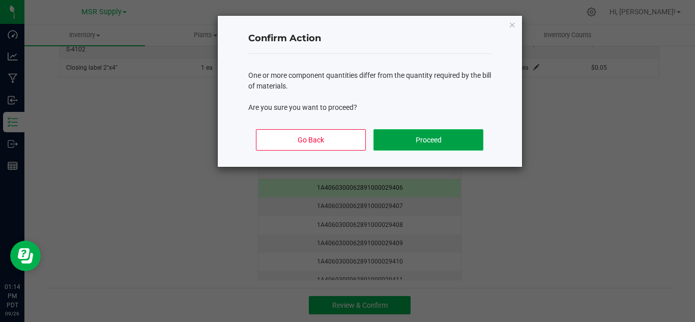
click at [421, 143] on button "Proceed" at bounding box center [427, 139] width 109 height 21
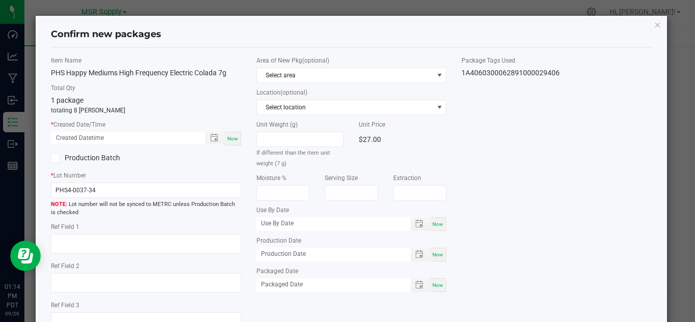
click at [227, 141] on div "Now" at bounding box center [233, 139] width 16 height 14
type input "[DATE] 01:14 PM"
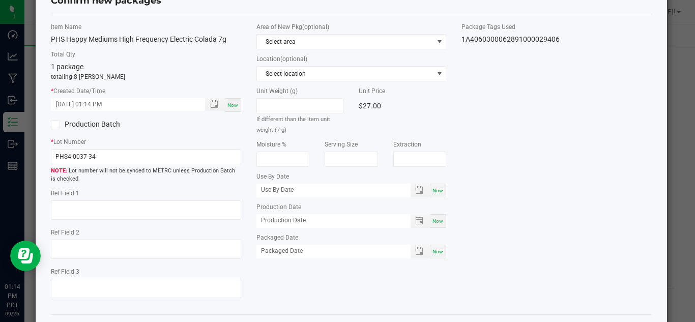
scroll to position [51, 0]
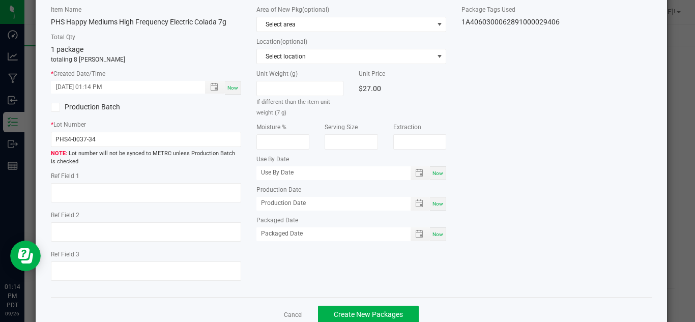
click at [443, 233] on div "Area of New Pkg (optional) Select area Location (optional) Select location Unit…" at bounding box center [351, 125] width 205 height 241
click at [432, 234] on span "Now" at bounding box center [437, 234] width 11 height 6
type input "[DATE]"
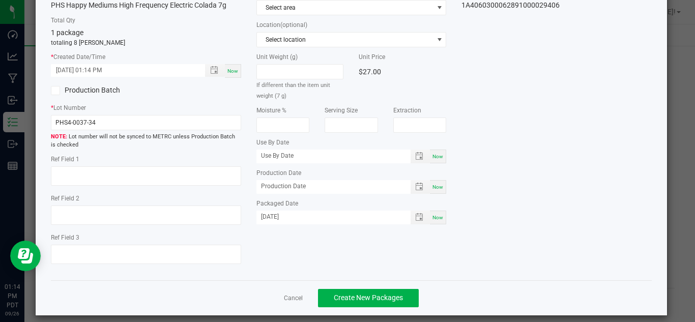
scroll to position [77, 0]
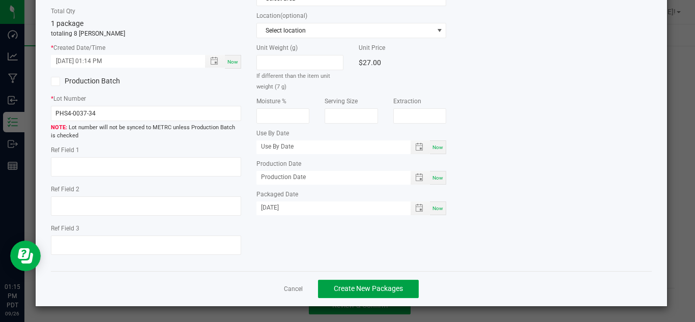
drag, startPoint x: 398, startPoint y: 291, endPoint x: 555, endPoint y: 227, distance: 169.9
click at [407, 286] on button "Create New Packages" at bounding box center [368, 289] width 101 height 18
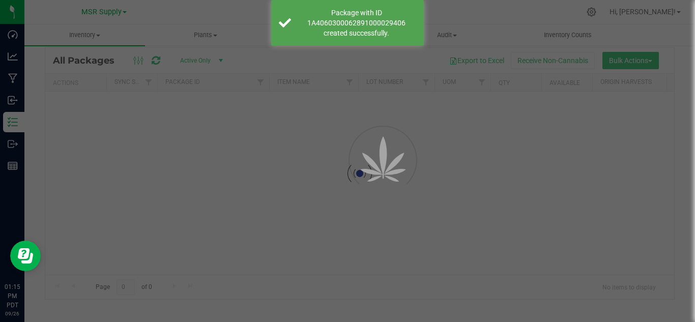
scroll to position [33, 0]
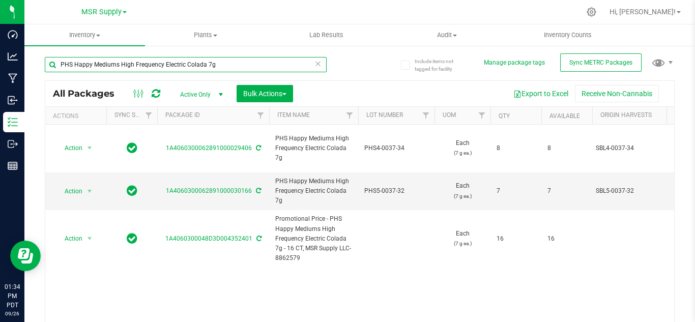
click at [223, 66] on input "PHS Happy Mediums High Frequency Electric Colada 7g" at bounding box center [186, 64] width 282 height 15
type input "P"
type input "29257"
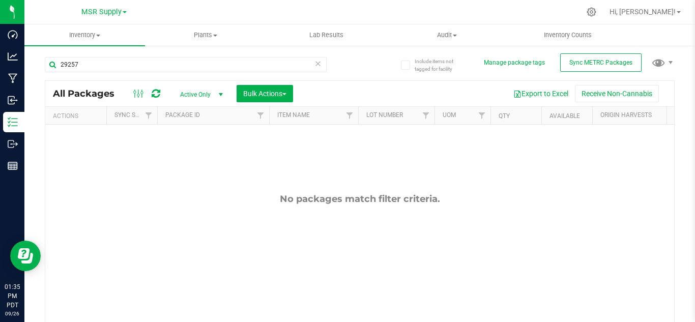
click at [210, 99] on span "Active Only" at bounding box center [199, 94] width 56 height 14
click at [189, 154] on li "All" at bounding box center [198, 156] width 55 height 15
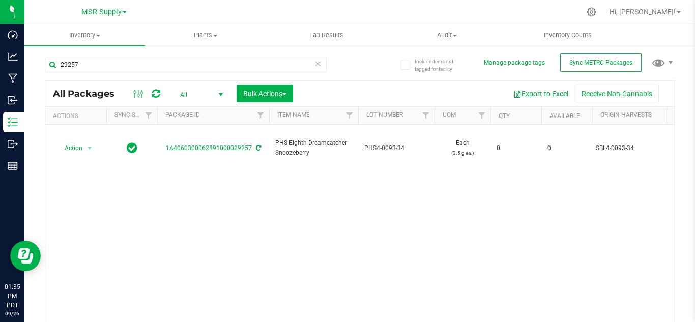
click at [218, 95] on span "select" at bounding box center [221, 95] width 8 height 8
click at [206, 109] on li "Active Only" at bounding box center [198, 110] width 55 height 15
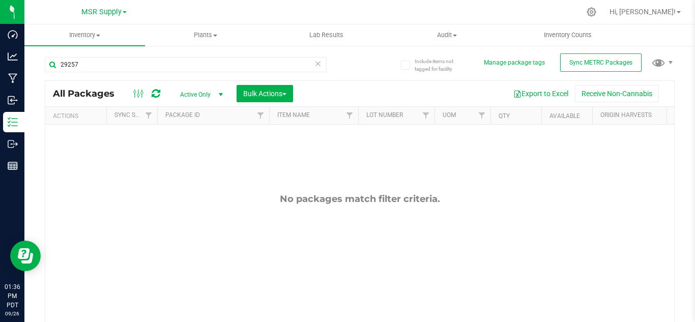
click at [216, 95] on span "select" at bounding box center [220, 94] width 13 height 14
click at [195, 155] on li "All" at bounding box center [198, 156] width 55 height 15
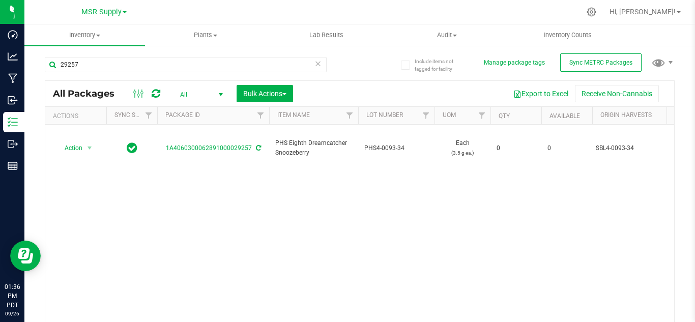
click at [210, 91] on span "All" at bounding box center [199, 94] width 56 height 14
click at [205, 111] on li "Active Only" at bounding box center [198, 110] width 55 height 15
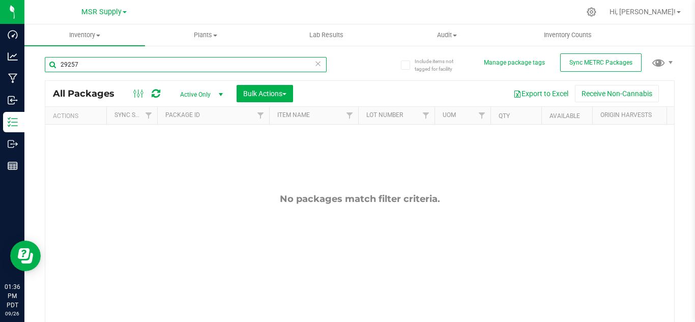
click at [200, 68] on input "29257" at bounding box center [186, 64] width 282 height 15
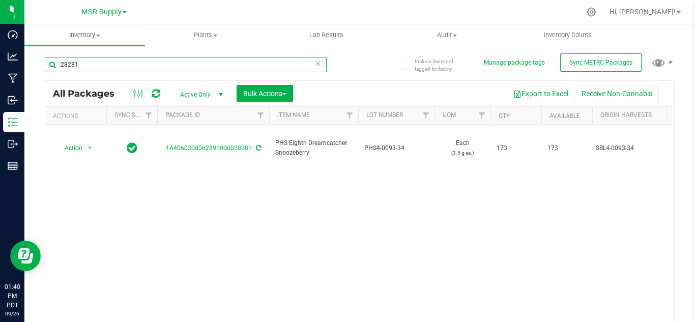
type input "28281"
click at [315, 61] on icon at bounding box center [317, 63] width 7 height 12
